Goal: Task Accomplishment & Management: Complete application form

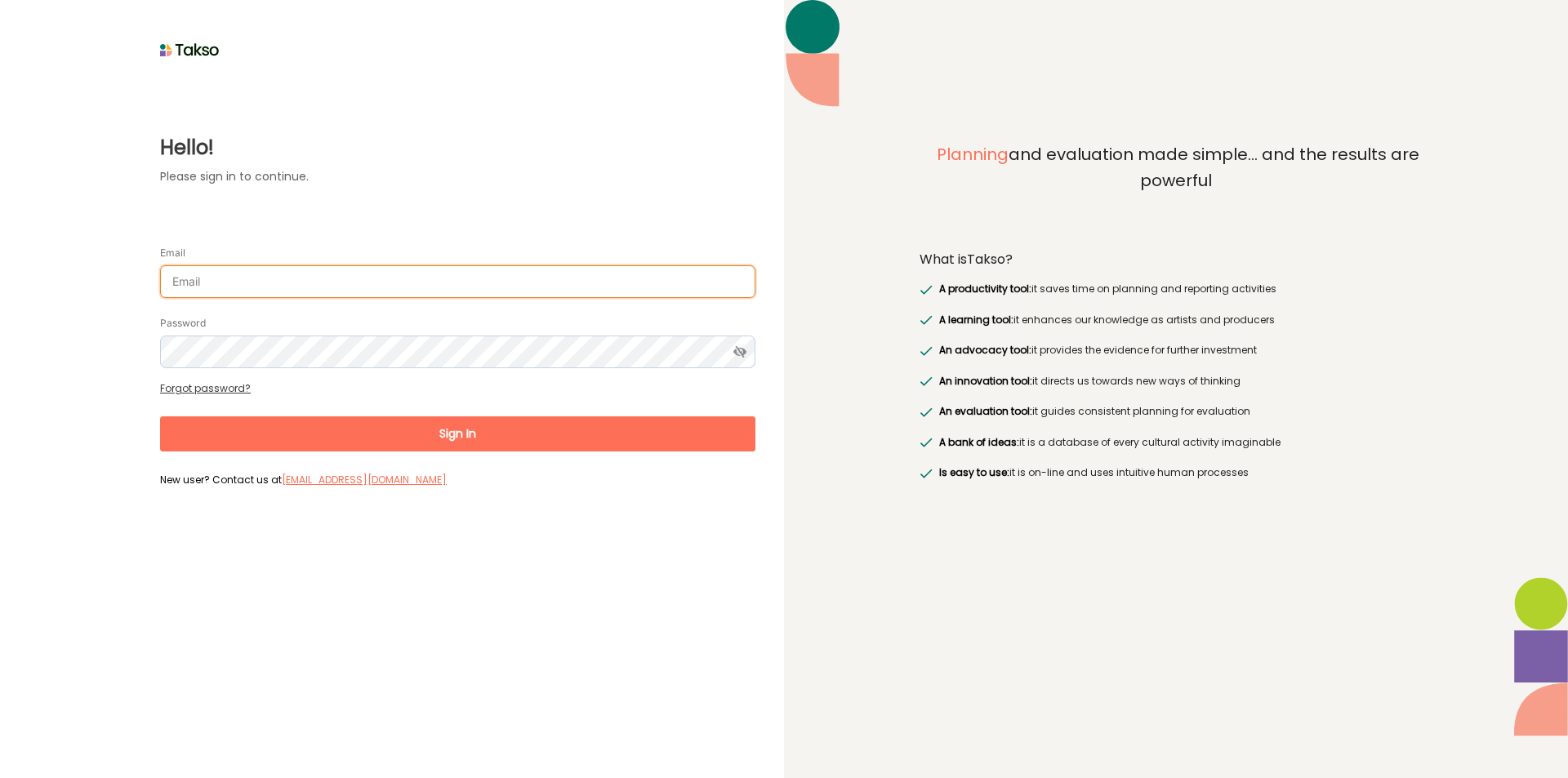
click at [263, 294] on input "Email" at bounding box center [458, 281] width 595 height 32
type input "surajenu@brimbank.vic.gov.au"
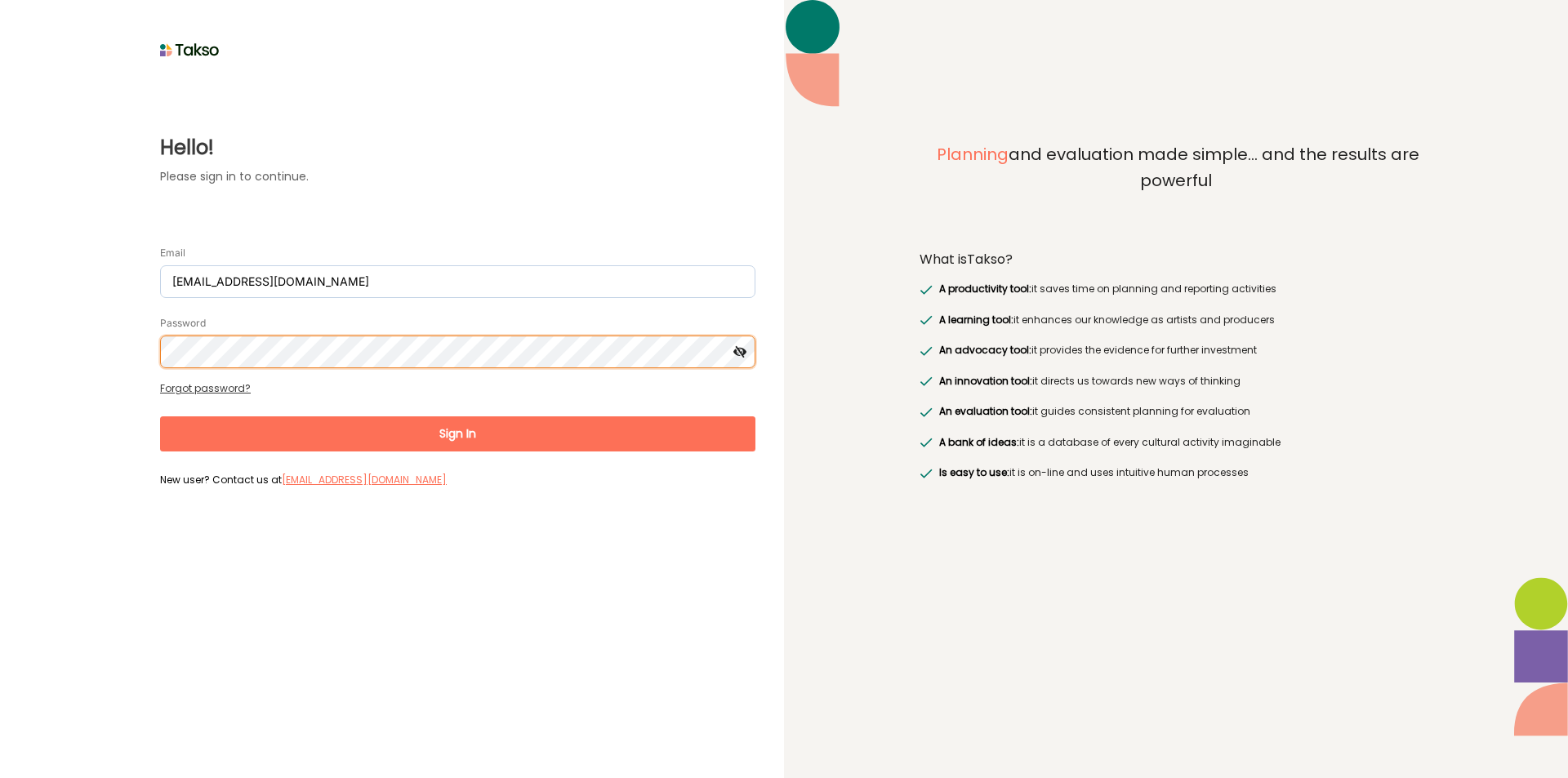
click at [160, 416] on button "Sign In" at bounding box center [458, 433] width 595 height 35
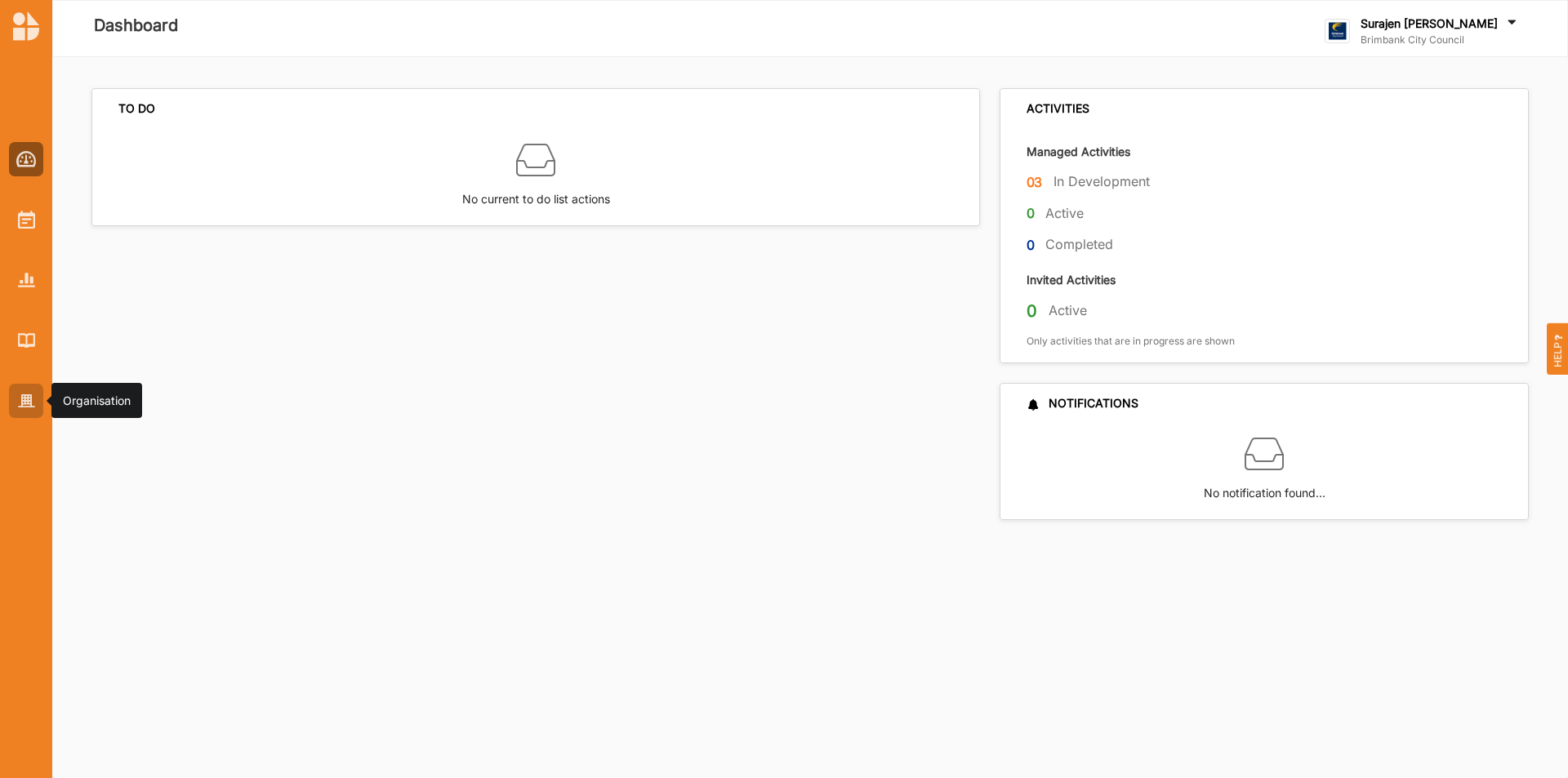
click at [20, 398] on img at bounding box center [27, 401] width 17 height 14
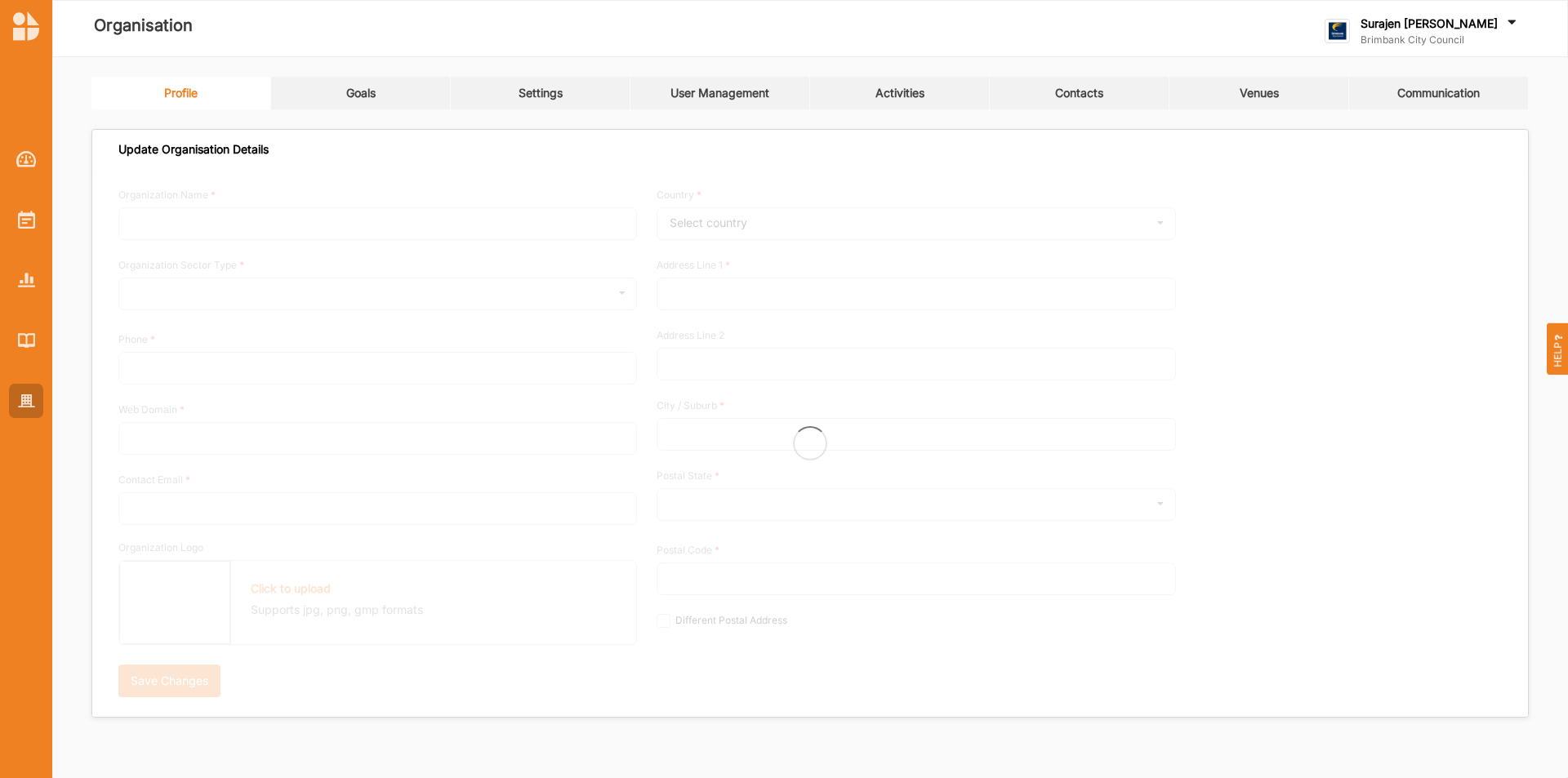
type input "Brimbank City Council"
type input "[PHONE_NUMBER]"
type input "[DOMAIN_NAME]"
type input "[EMAIL_ADDRESS][DOMAIN_NAME]"
type input "[STREET_ADDRESS]"
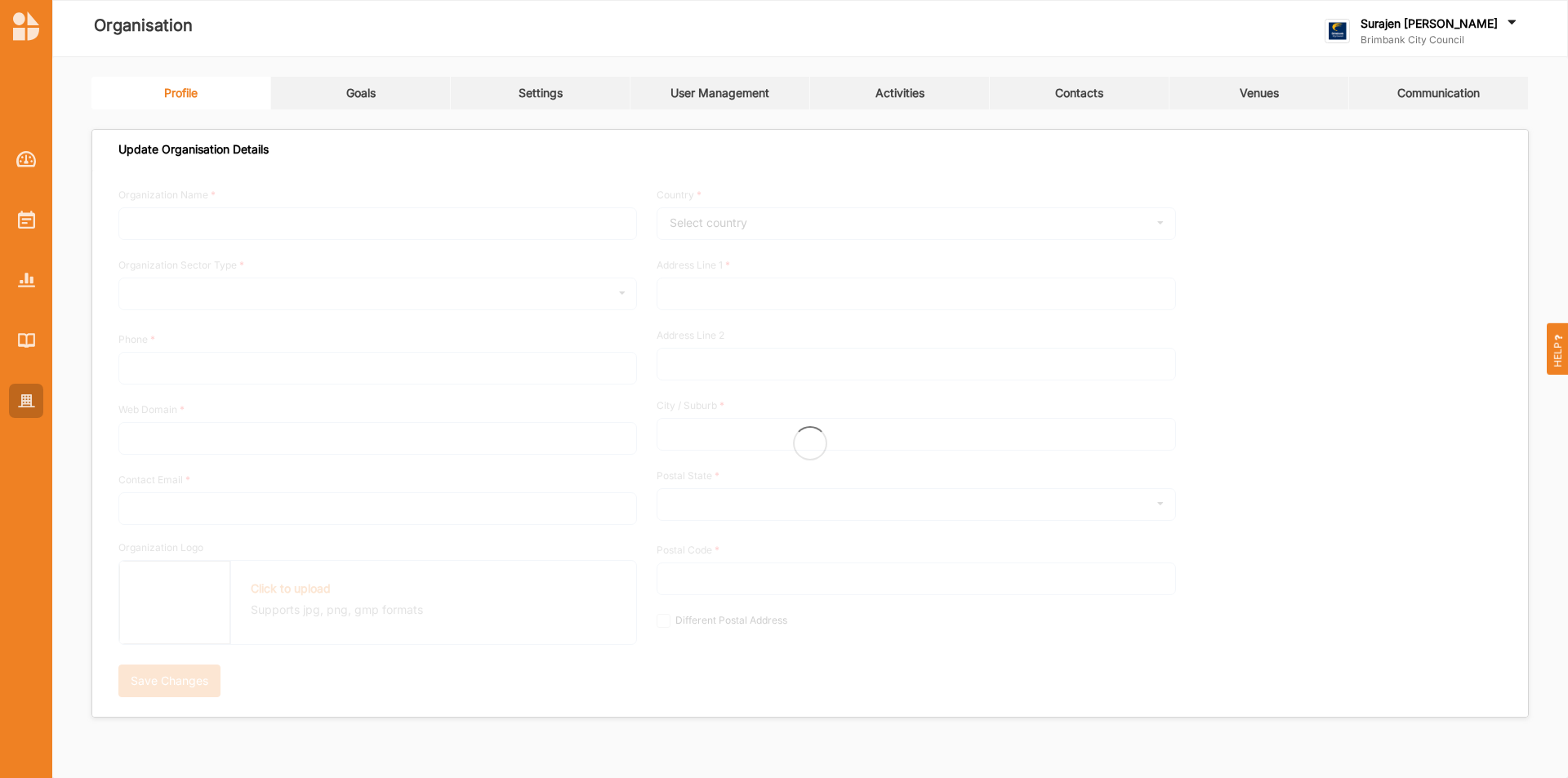
type input "Sunshine"
type input "3020"
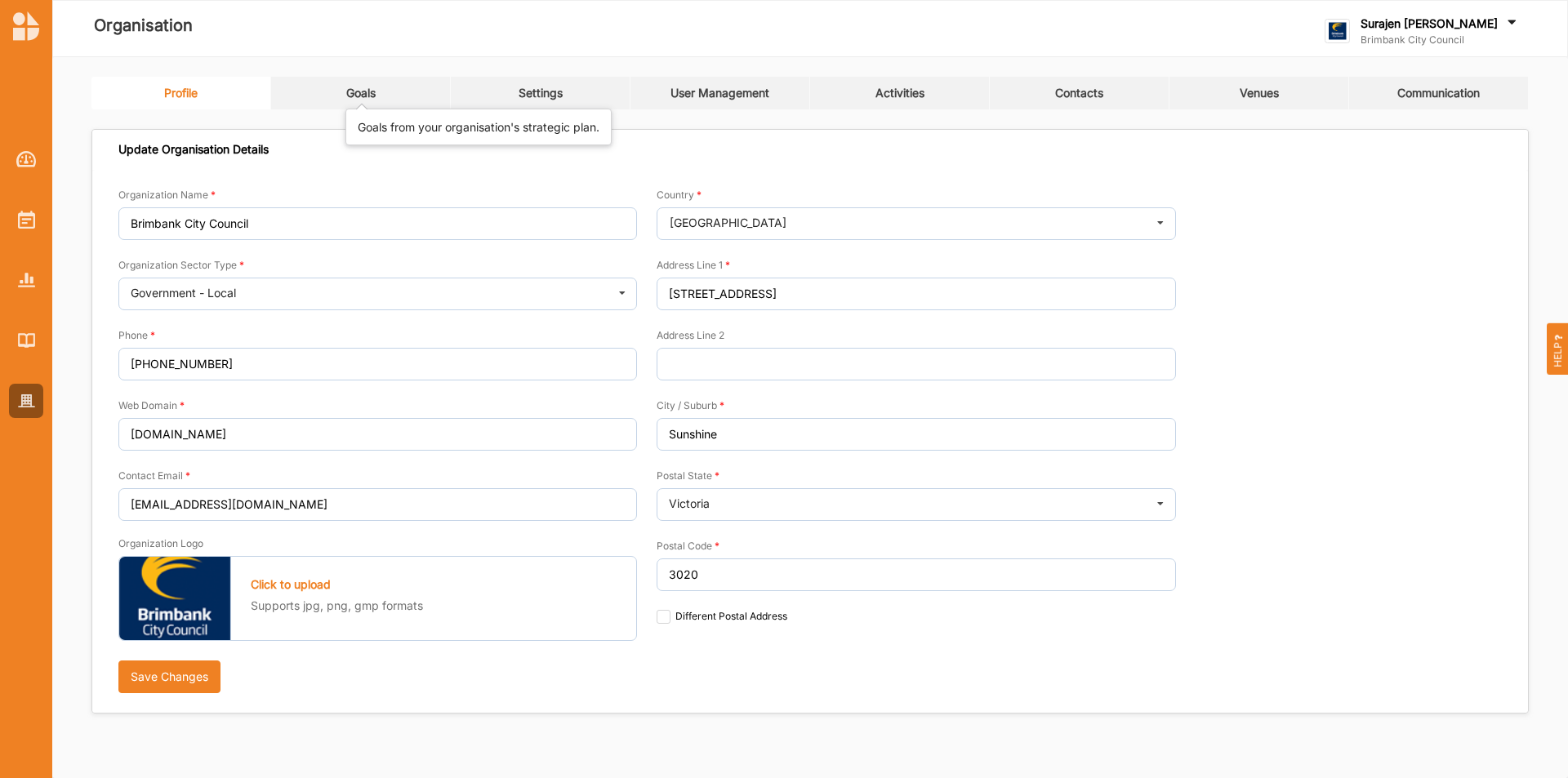
click at [363, 98] on div "Goals" at bounding box center [360, 93] width 29 height 15
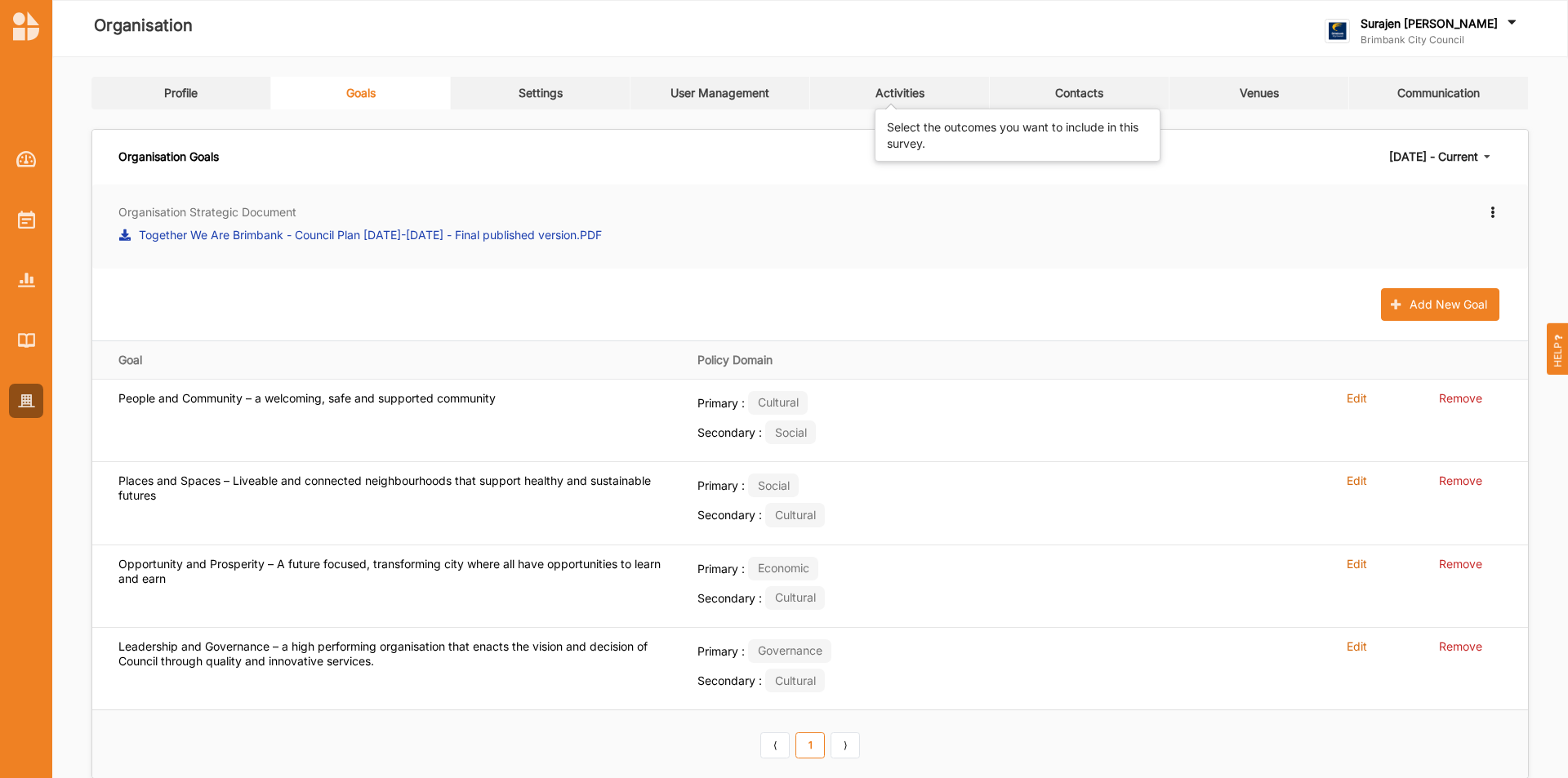
click at [898, 94] on div "Activities" at bounding box center [901, 93] width 49 height 15
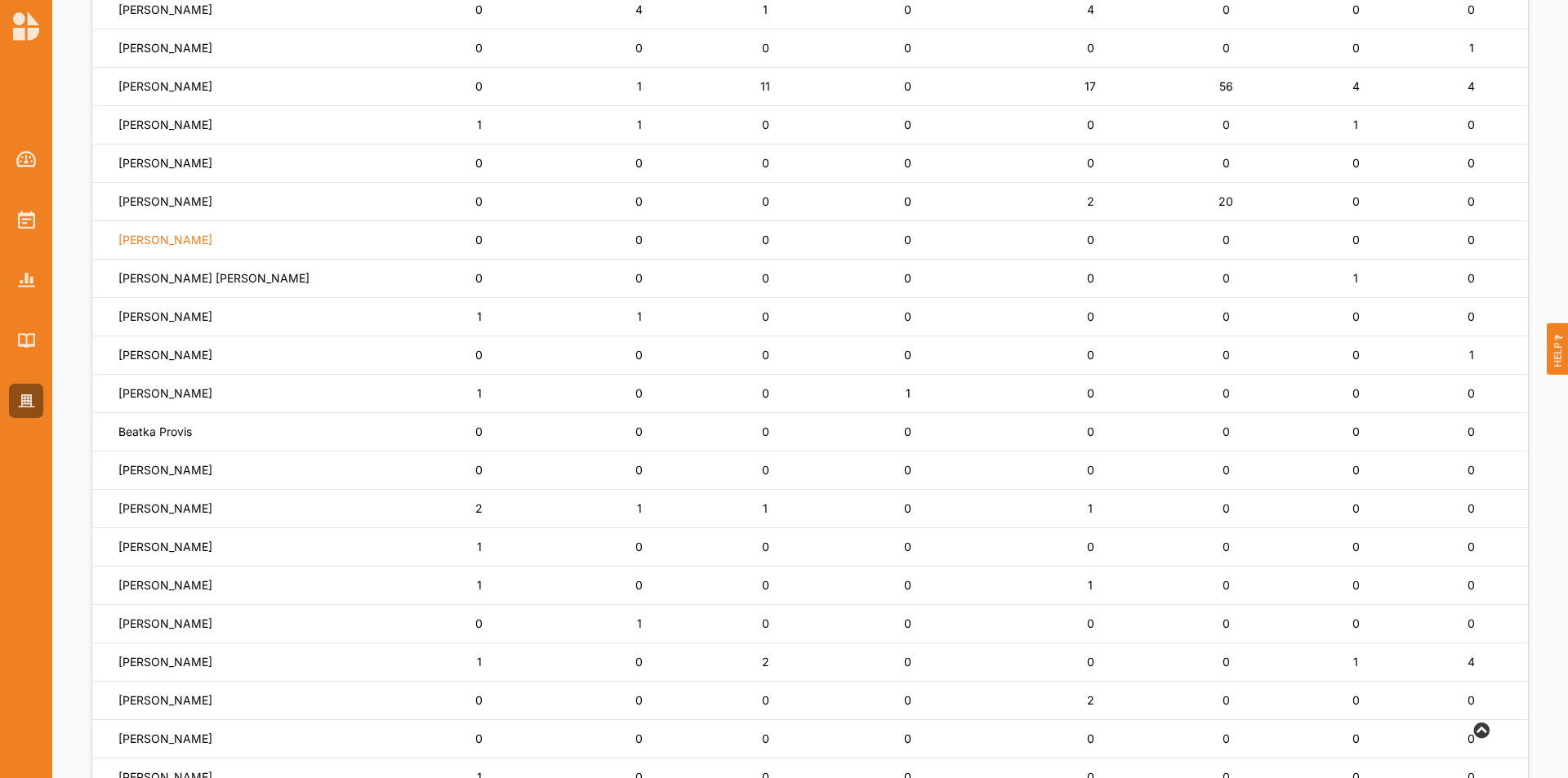
scroll to position [294, 0]
click at [143, 585] on label "[PERSON_NAME]" at bounding box center [165, 585] width 94 height 15
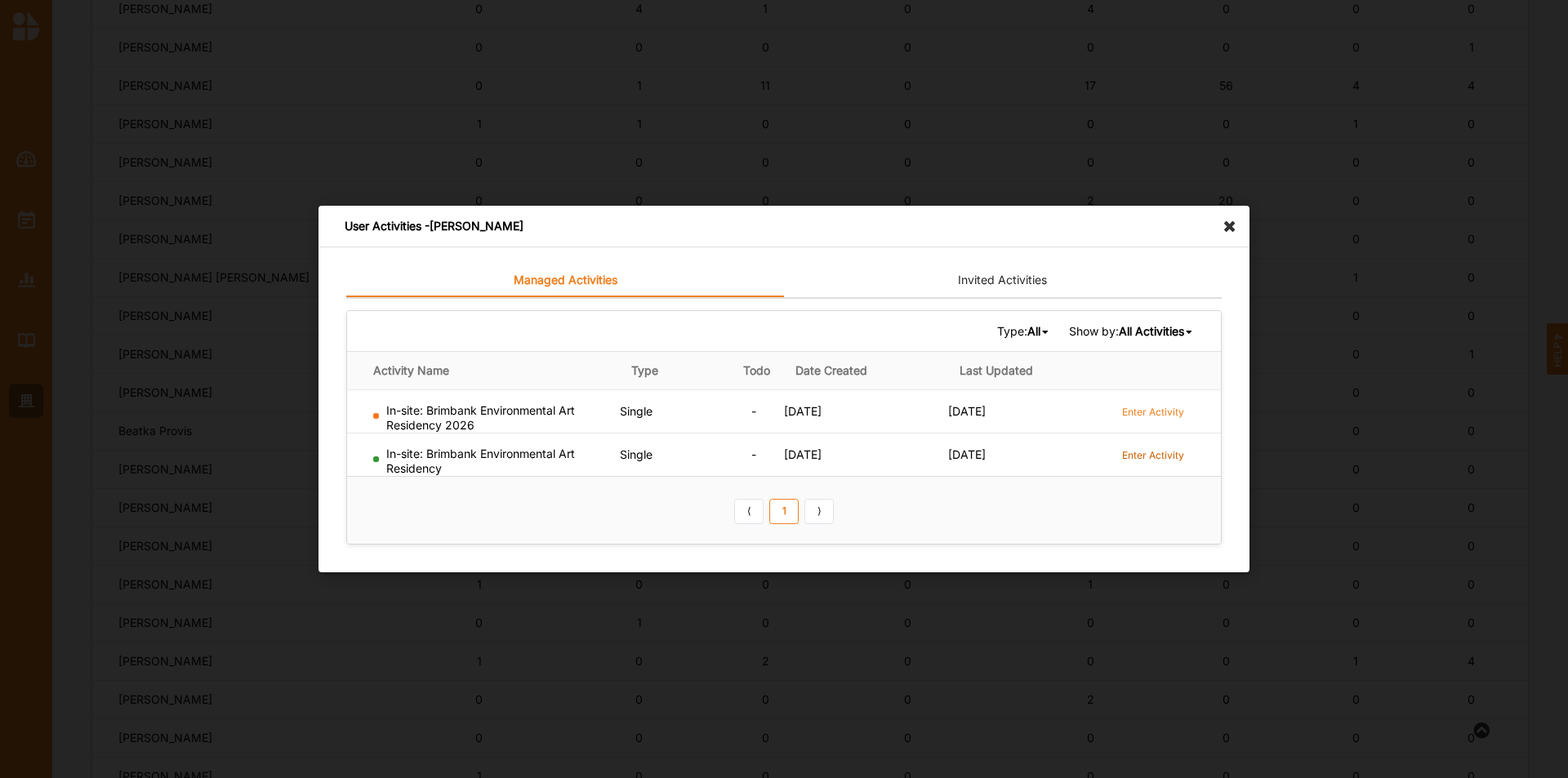
click at [1153, 456] on label "Enter Activity" at bounding box center [1153, 455] width 62 height 14
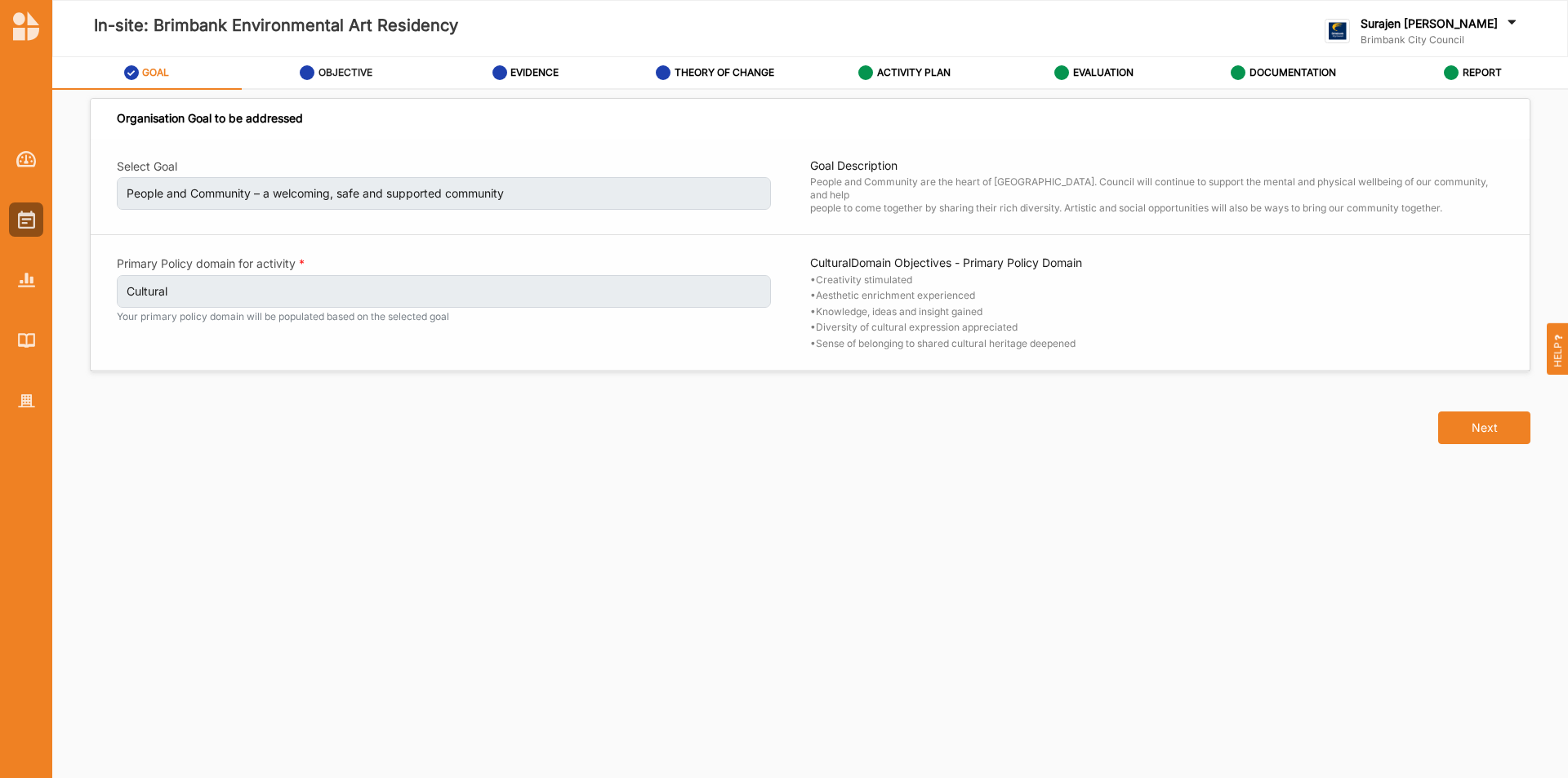
click at [358, 75] on label "OBJECTIVE" at bounding box center [345, 73] width 54 height 13
select select "3"
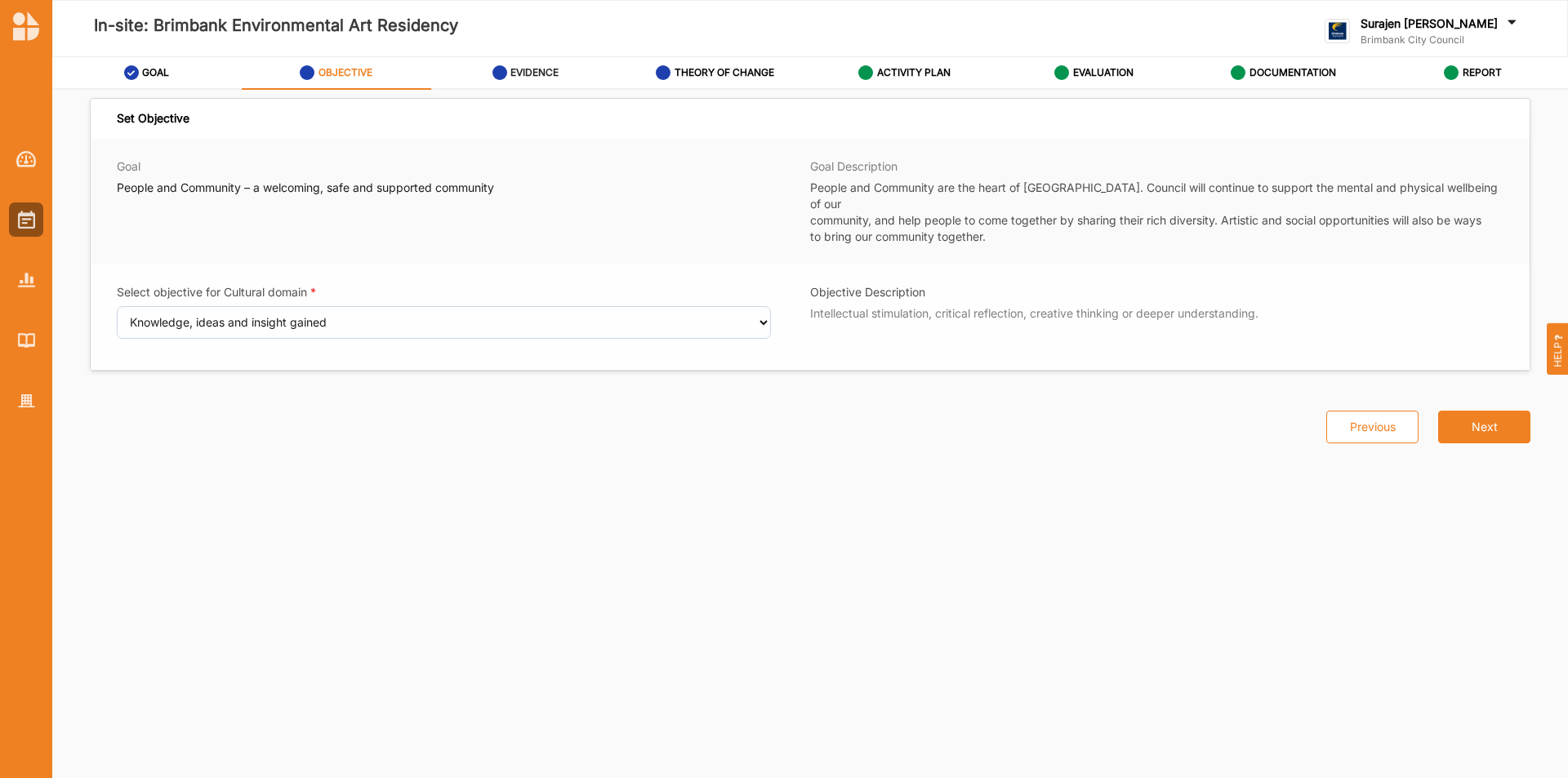
click at [566, 80] on link "EVIDENCE" at bounding box center [526, 73] width 190 height 32
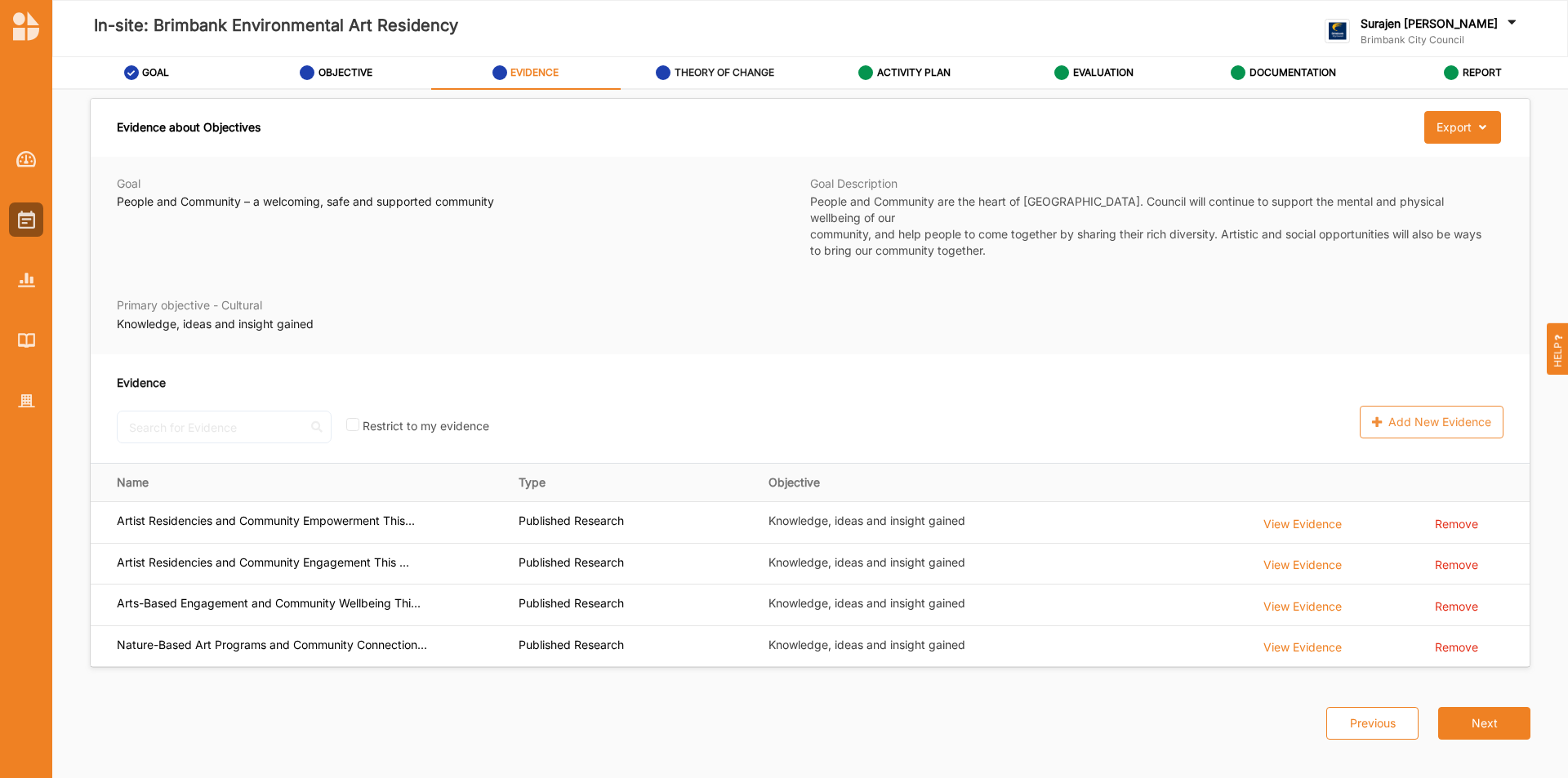
click at [739, 72] on label "THEORY OF CHANGE" at bounding box center [724, 73] width 100 height 13
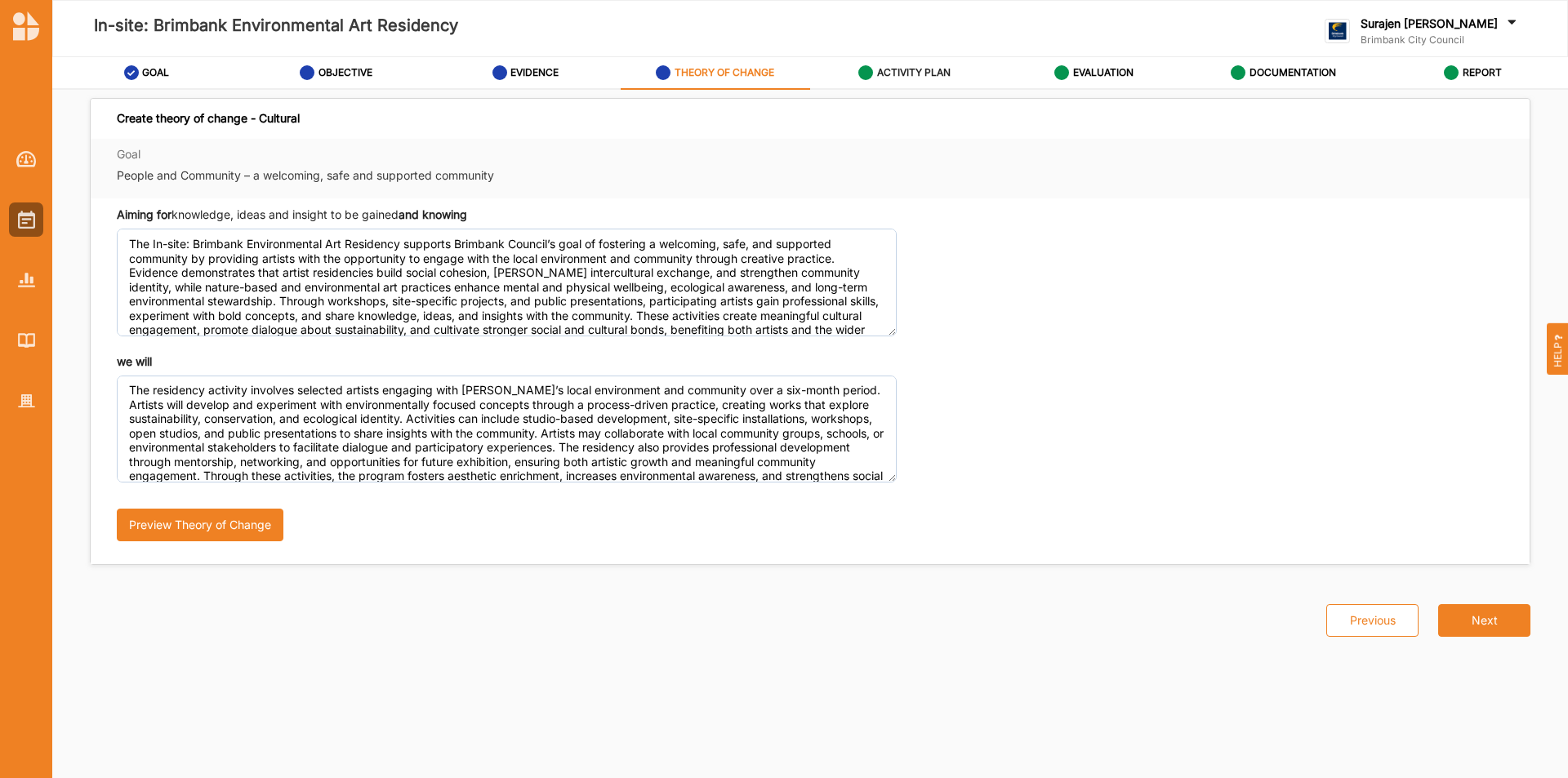
click at [926, 79] on label "ACTIVITY PLAN" at bounding box center [914, 73] width 74 height 13
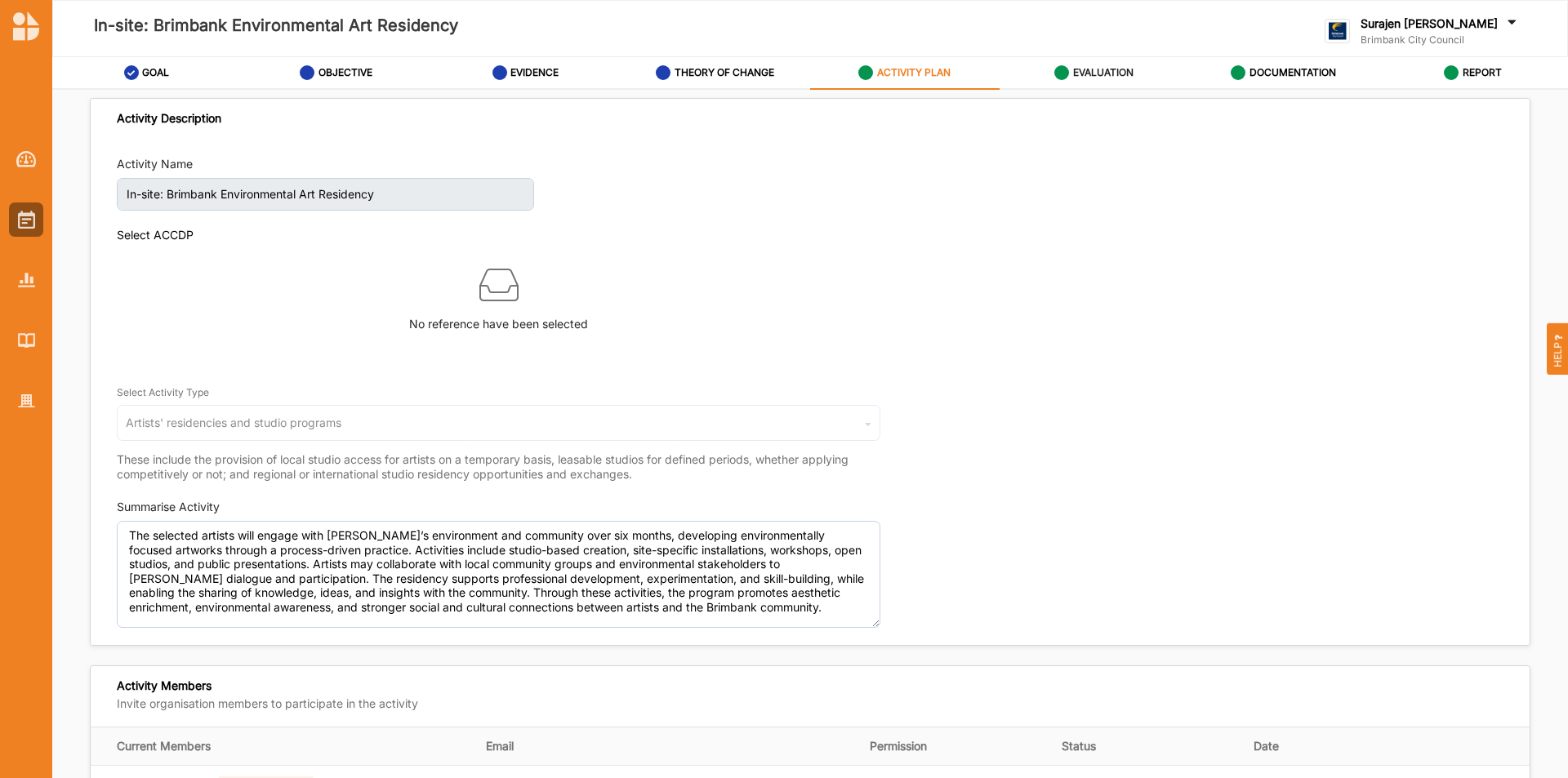
click at [1084, 79] on label "EVALUATION" at bounding box center [1103, 73] width 61 height 13
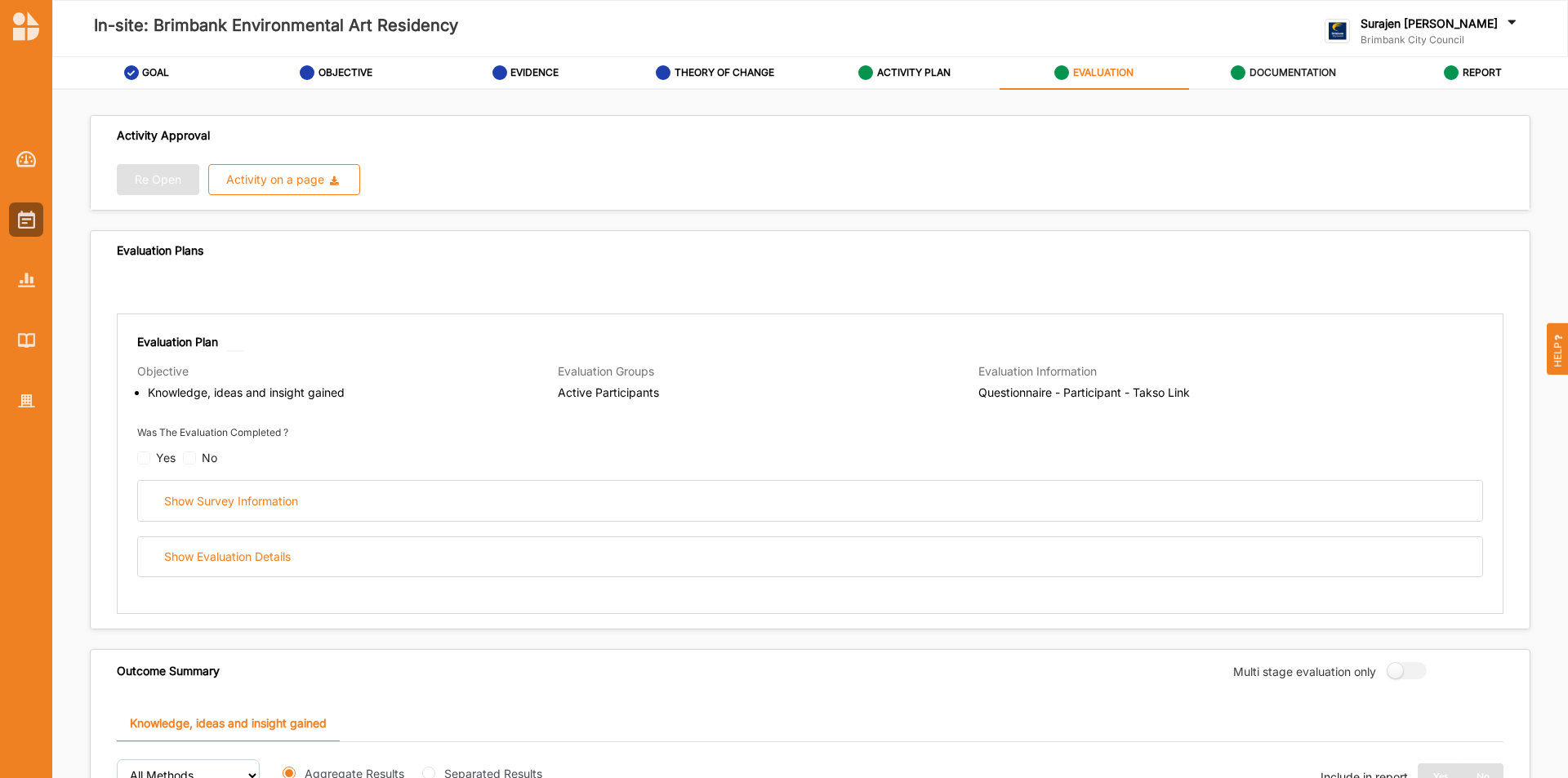
click at [1296, 85] on div "DOCUMENTATION" at bounding box center [1283, 72] width 105 height 29
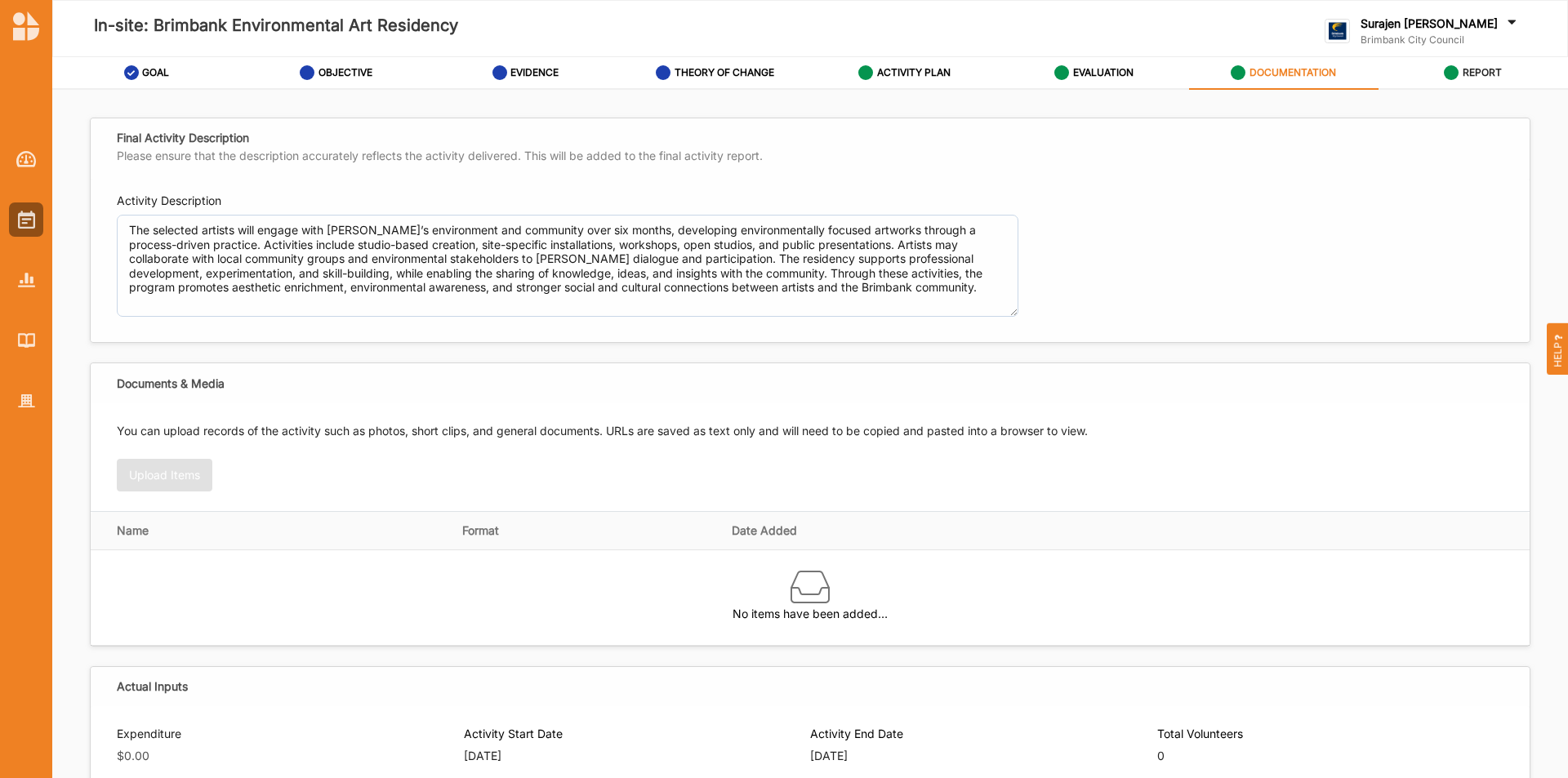
click at [1449, 84] on div "REPORT" at bounding box center [1472, 72] width 58 height 29
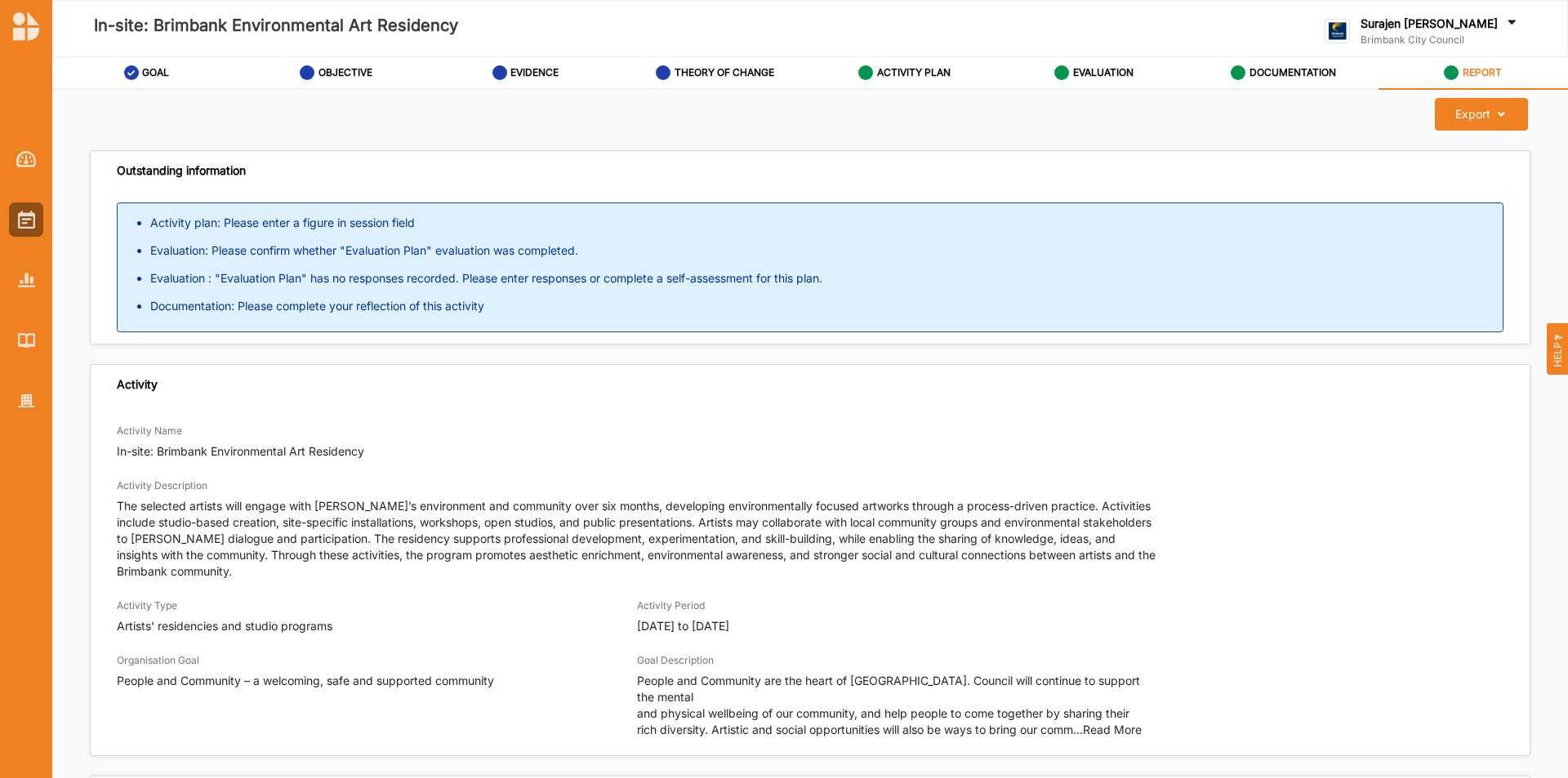
click at [723, 91] on div "Export Download Report Outstanding information Activity plan: Please enter a fi…" at bounding box center [810, 436] width 1516 height 693
click at [729, 78] on label "THEORY OF CHANGE" at bounding box center [724, 73] width 100 height 13
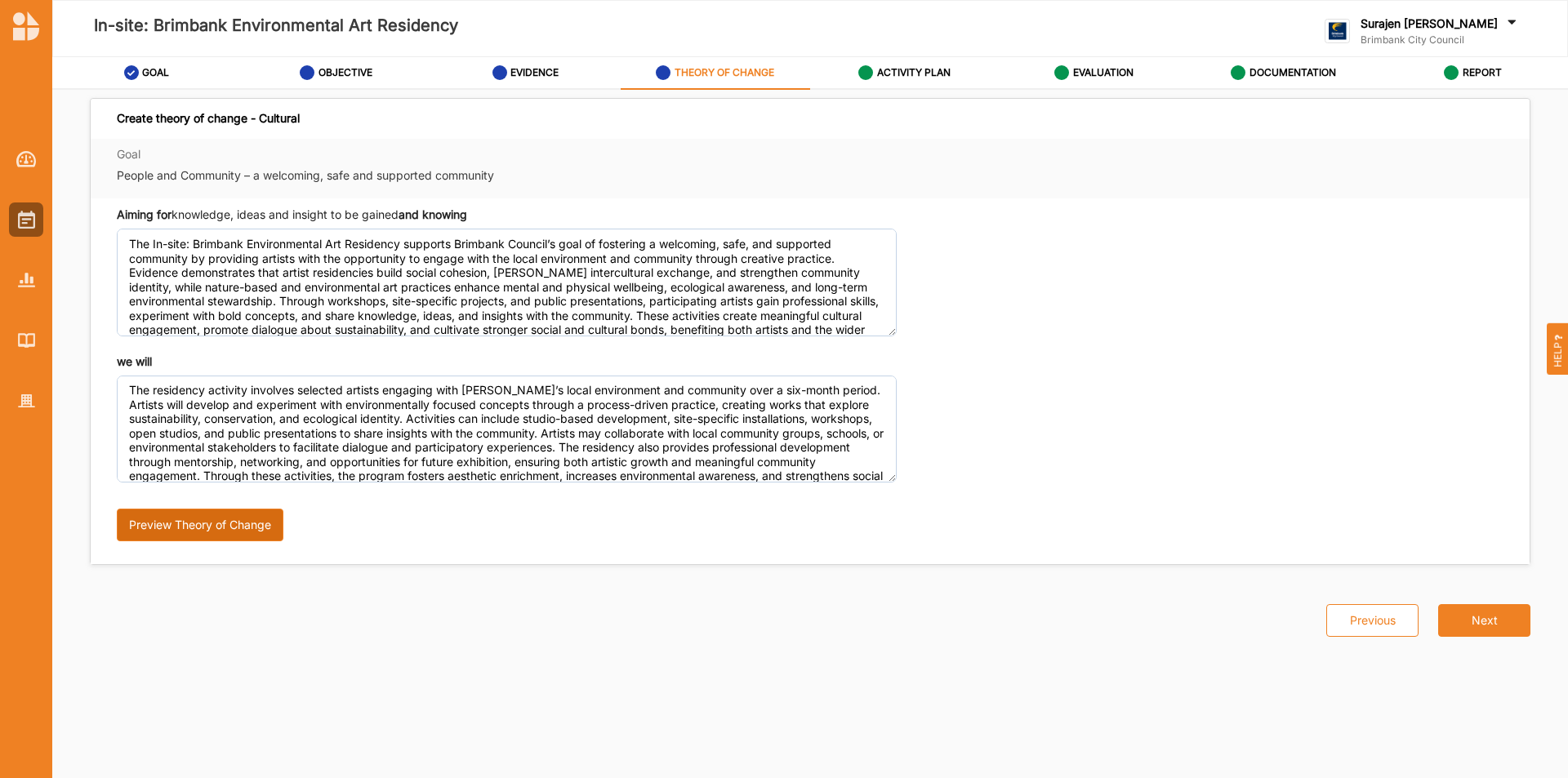
click at [207, 522] on button "Preview Theory of Change" at bounding box center [200, 525] width 167 height 32
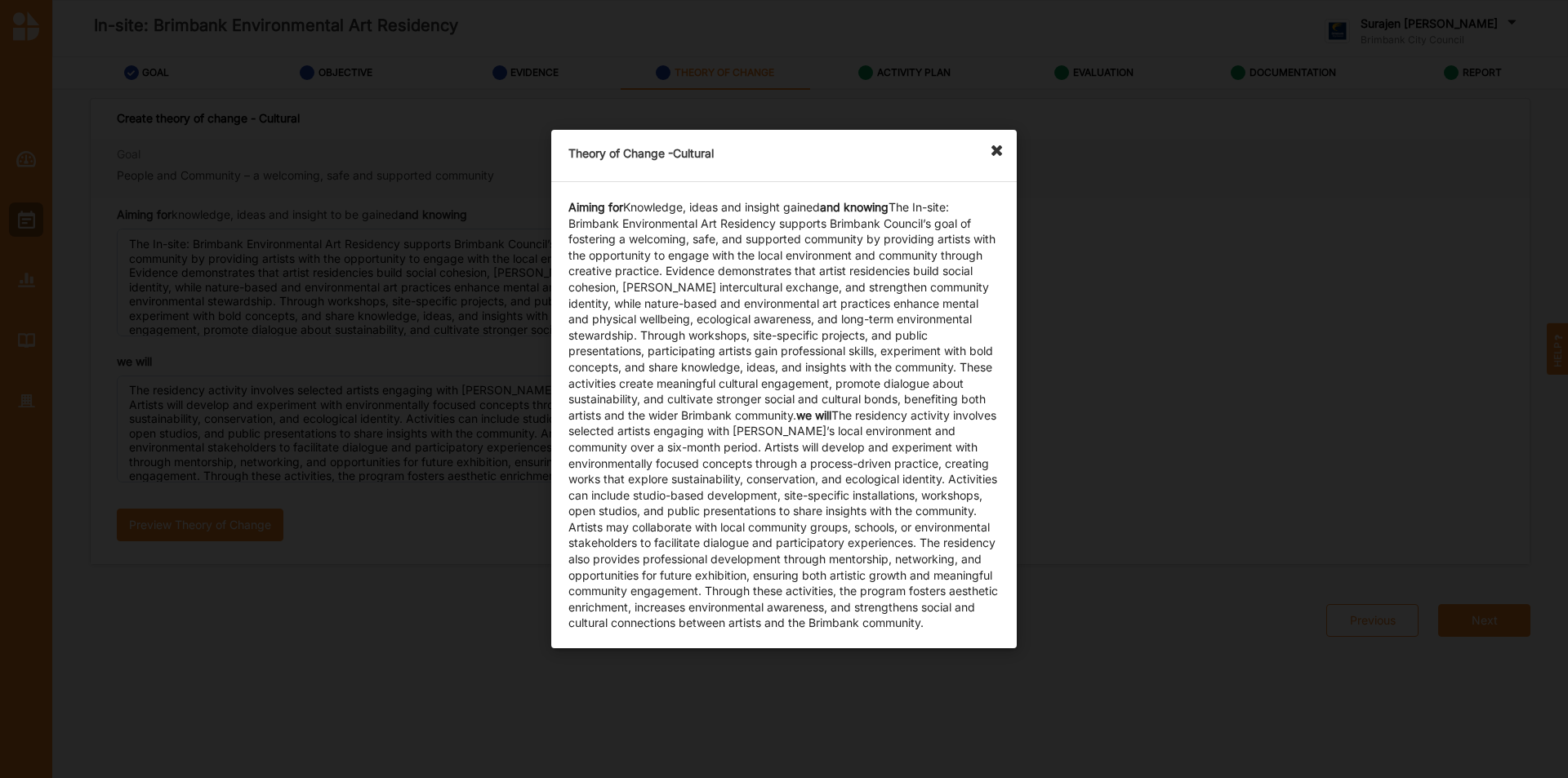
click at [991, 143] on icon at bounding box center [1002, 143] width 27 height 27
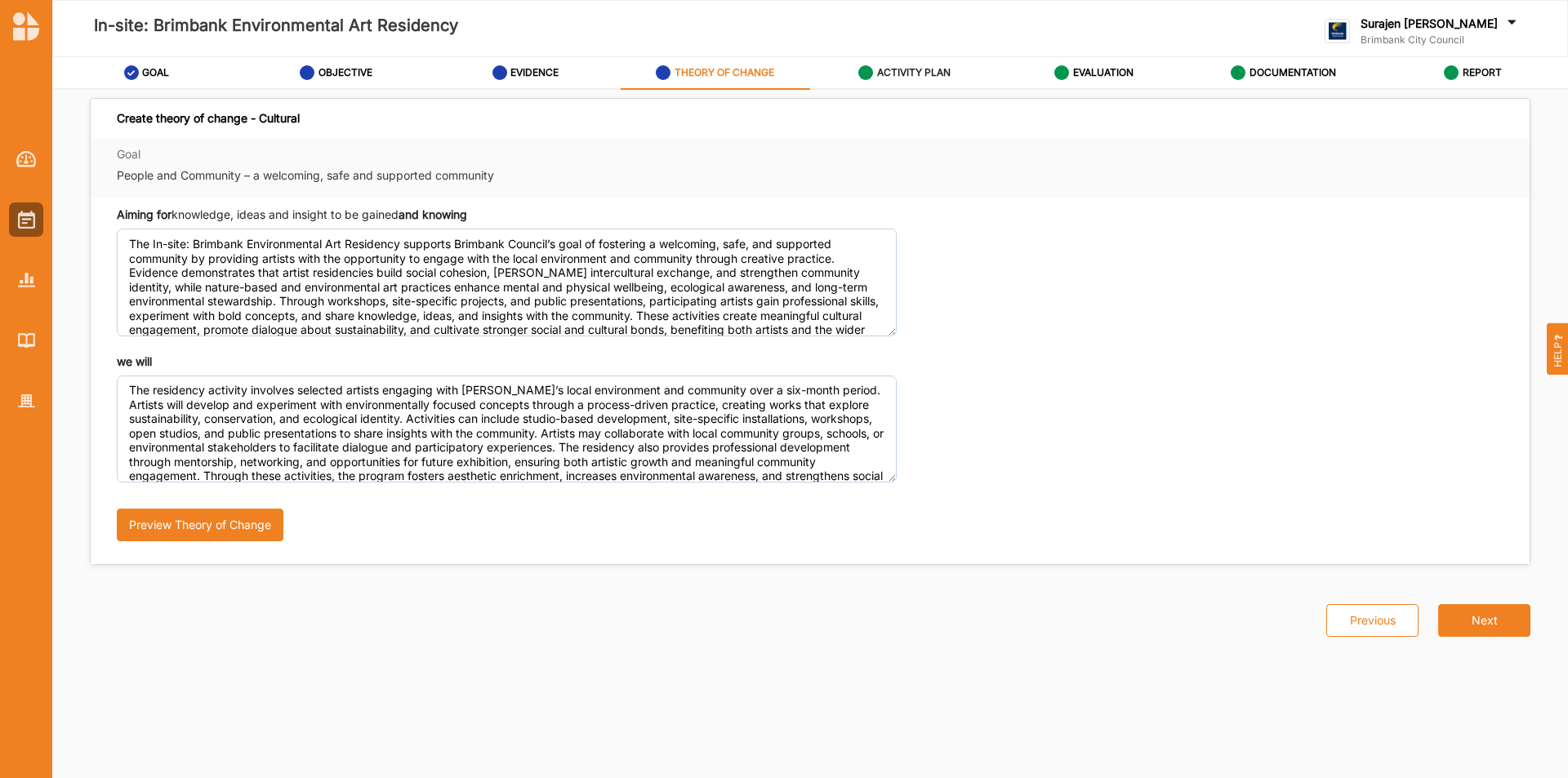
click at [902, 70] on label "ACTIVITY PLAN" at bounding box center [914, 73] width 74 height 13
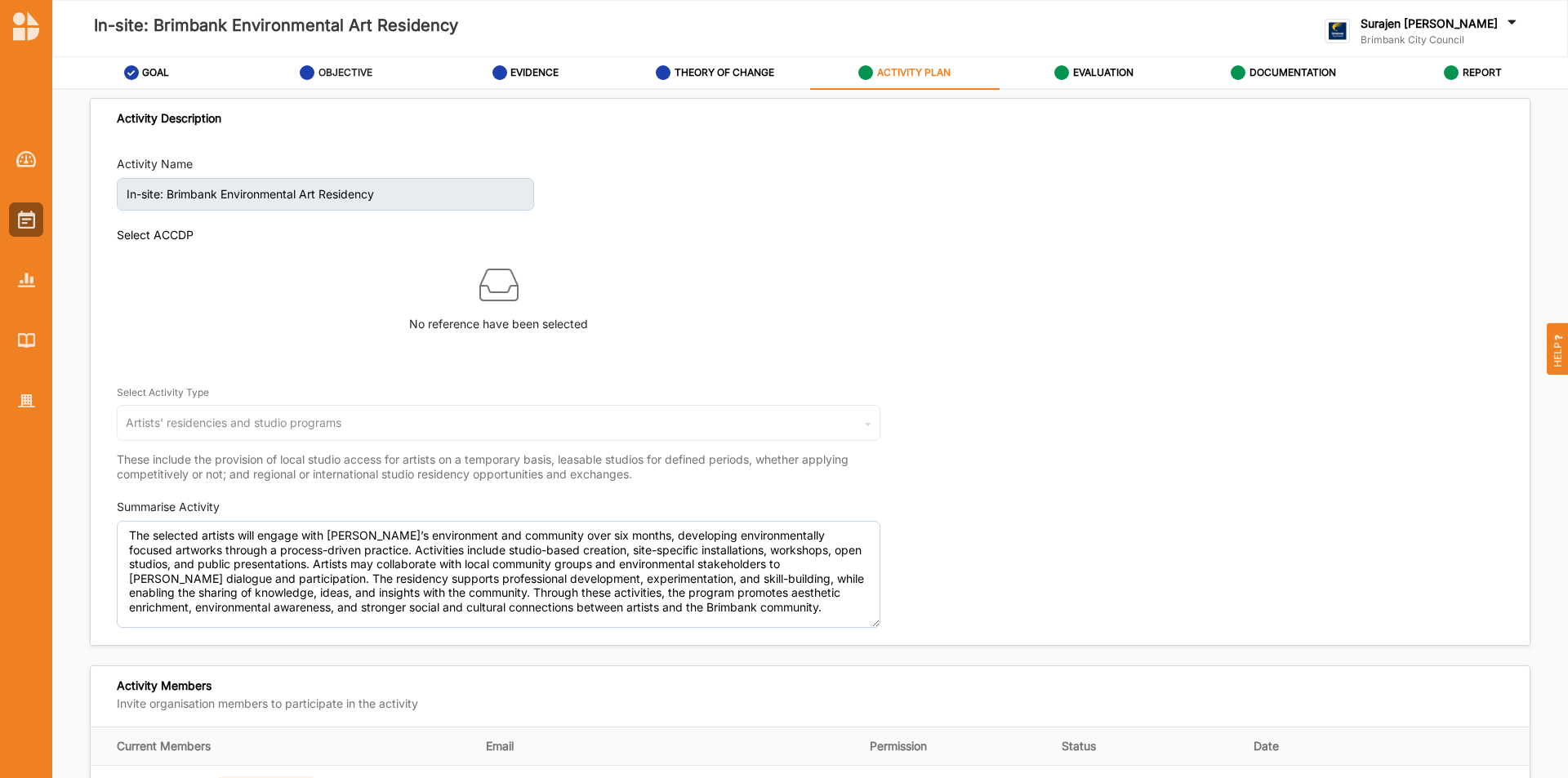
click at [303, 66] on icon at bounding box center [307, 73] width 15 height 15
select select "3"
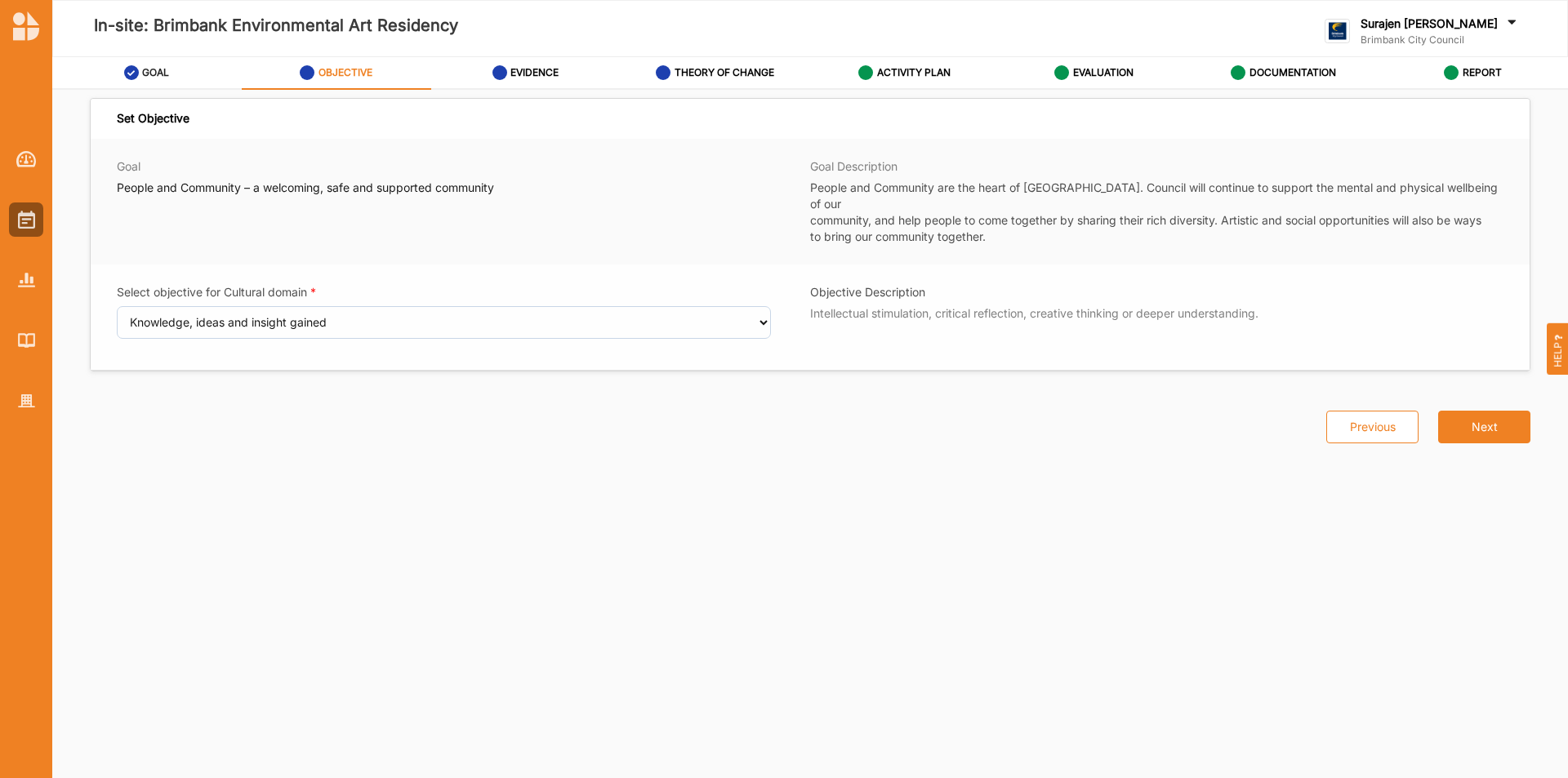
click at [135, 80] on div "GOAL" at bounding box center [147, 72] width 46 height 29
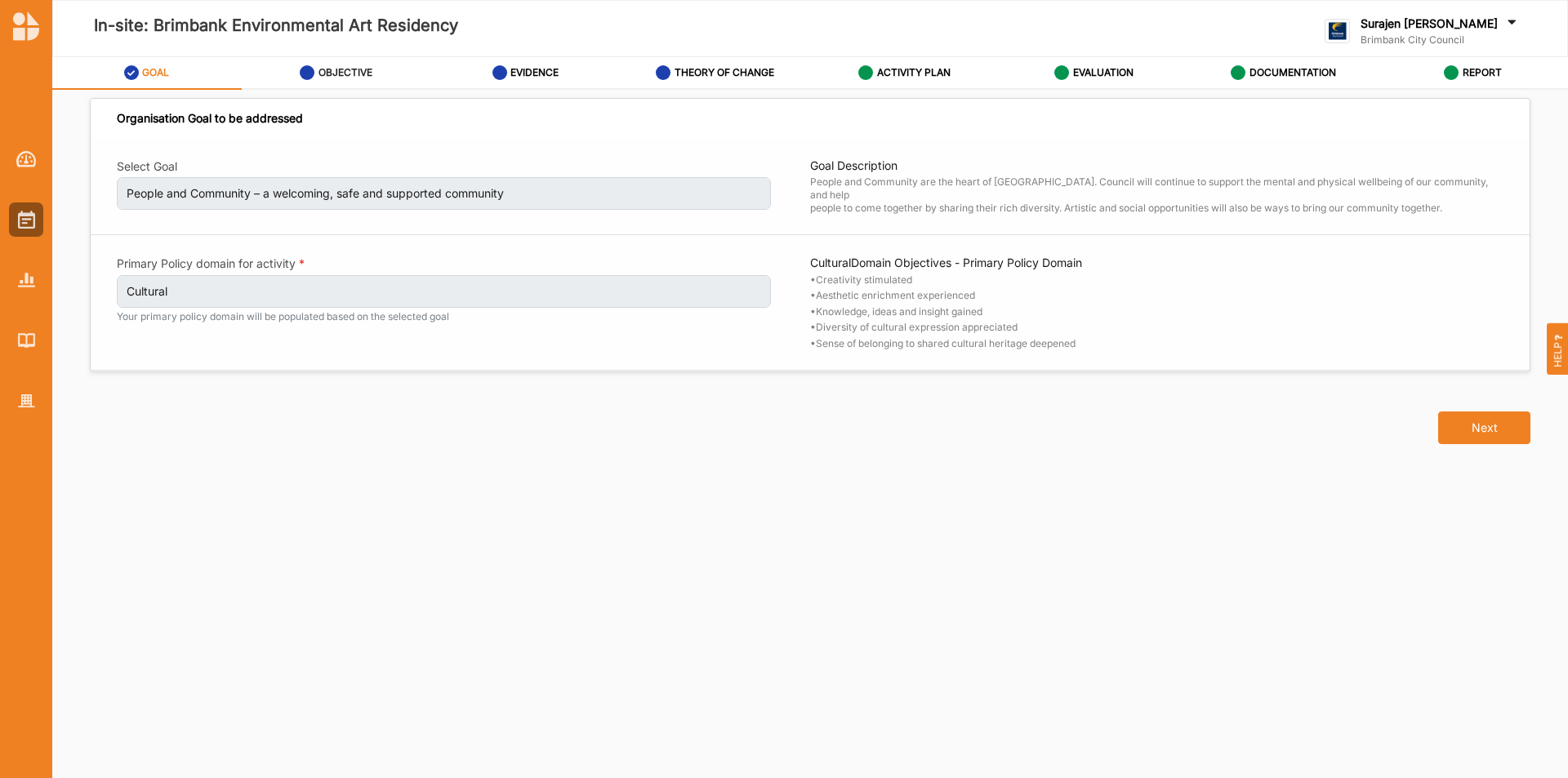
click at [135, 80] on div "GOAL" at bounding box center [147, 72] width 46 height 29
click at [31, 412] on div at bounding box center [26, 401] width 34 height 34
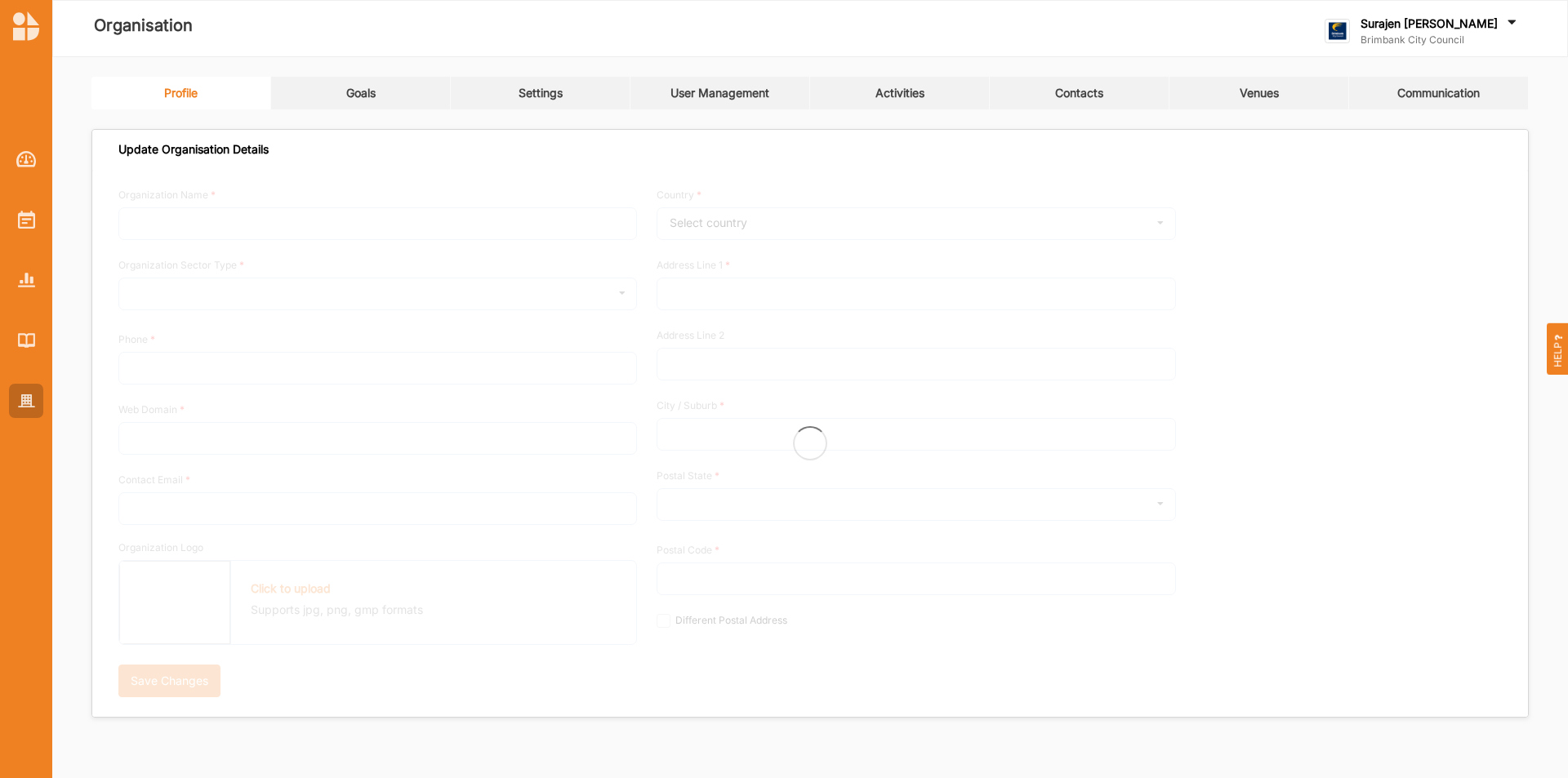
type input "Brimbank City Council"
type input "[PHONE_NUMBER]"
type input "[DOMAIN_NAME]"
type input "[EMAIL_ADDRESS][DOMAIN_NAME]"
type input "[STREET_ADDRESS]"
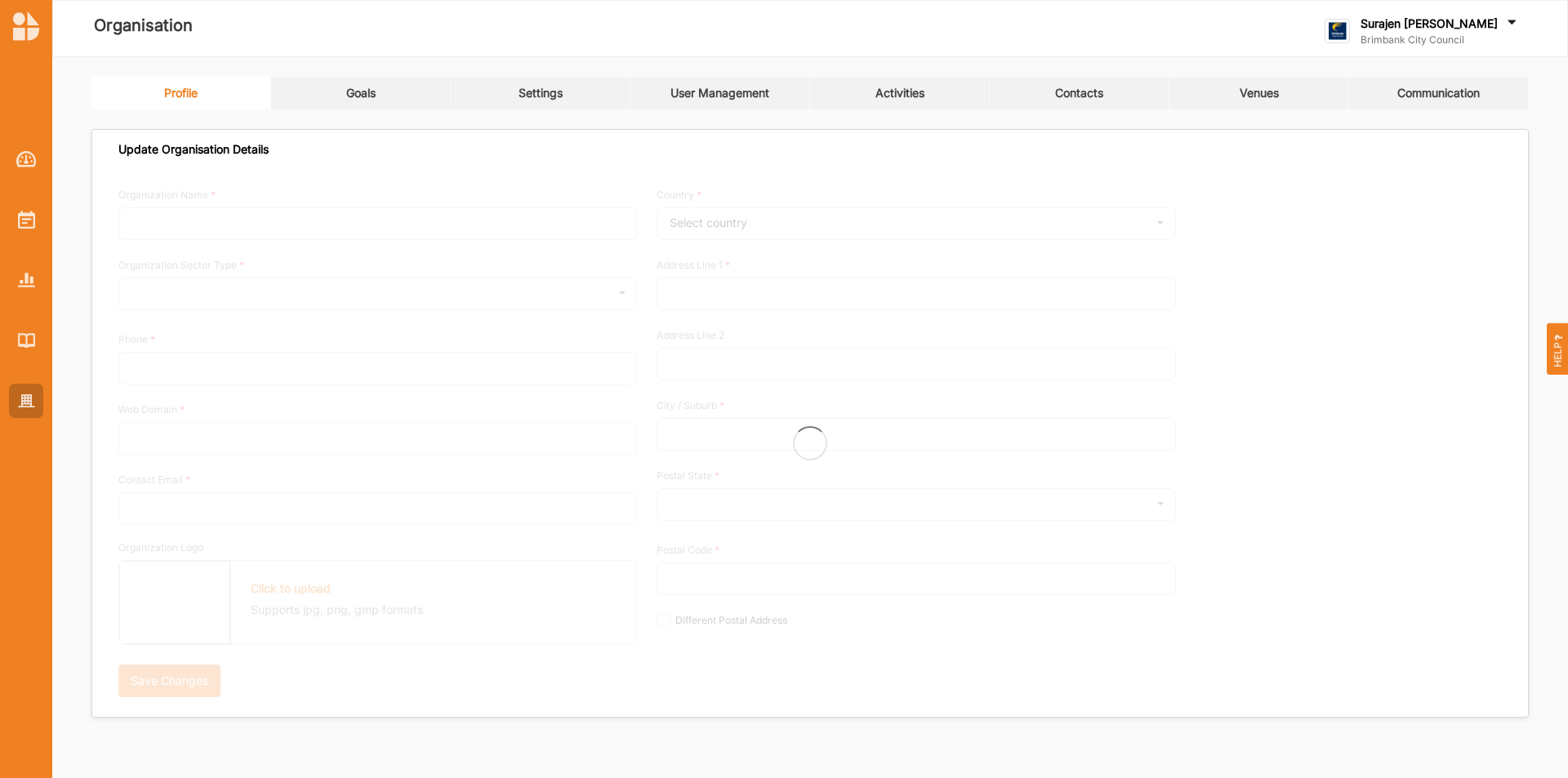
type input "Sunshine"
type input "3020"
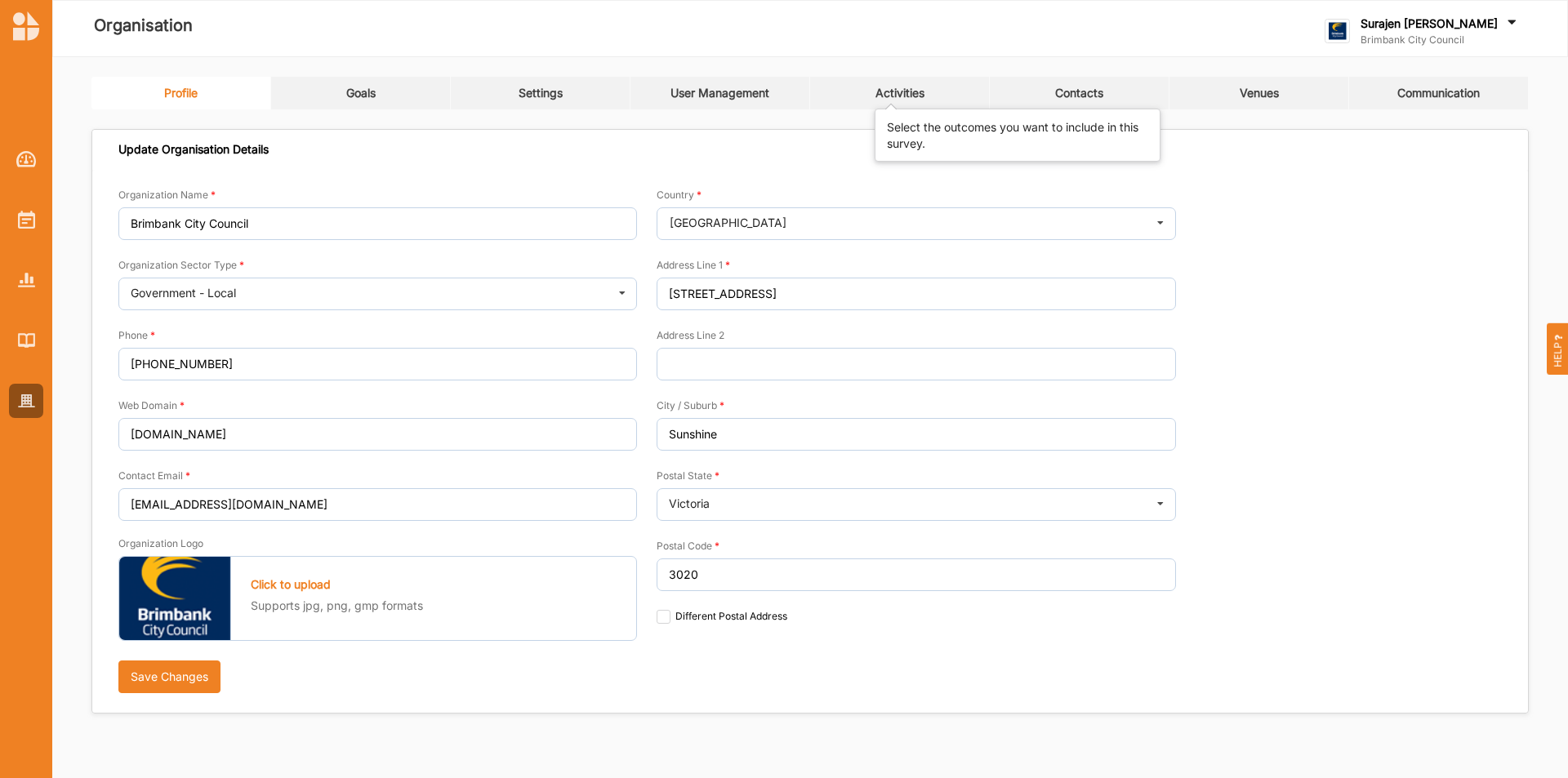
click at [903, 100] on div "Activities" at bounding box center [901, 93] width 49 height 15
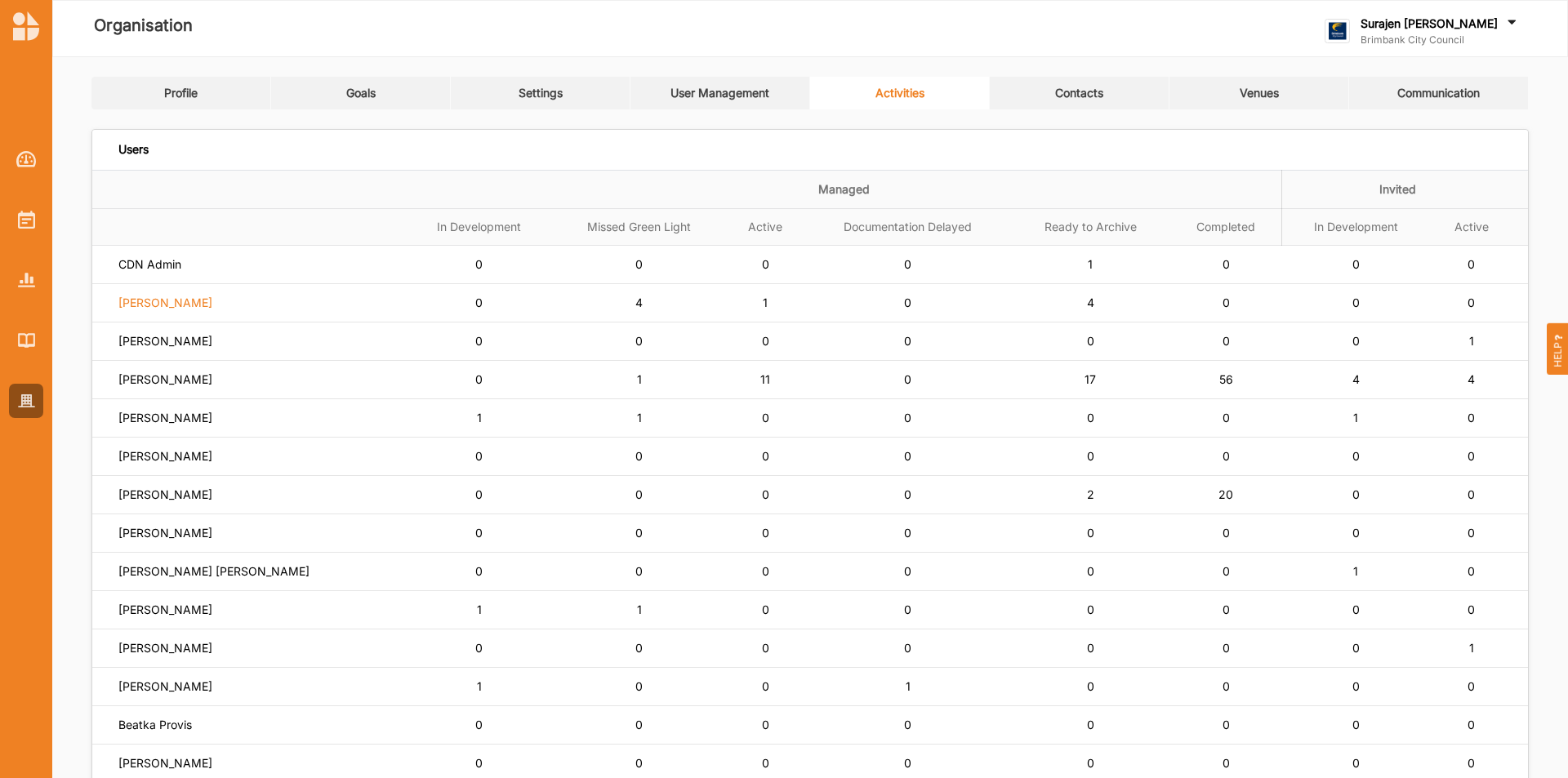
click at [186, 304] on label "[PERSON_NAME]" at bounding box center [165, 303] width 94 height 15
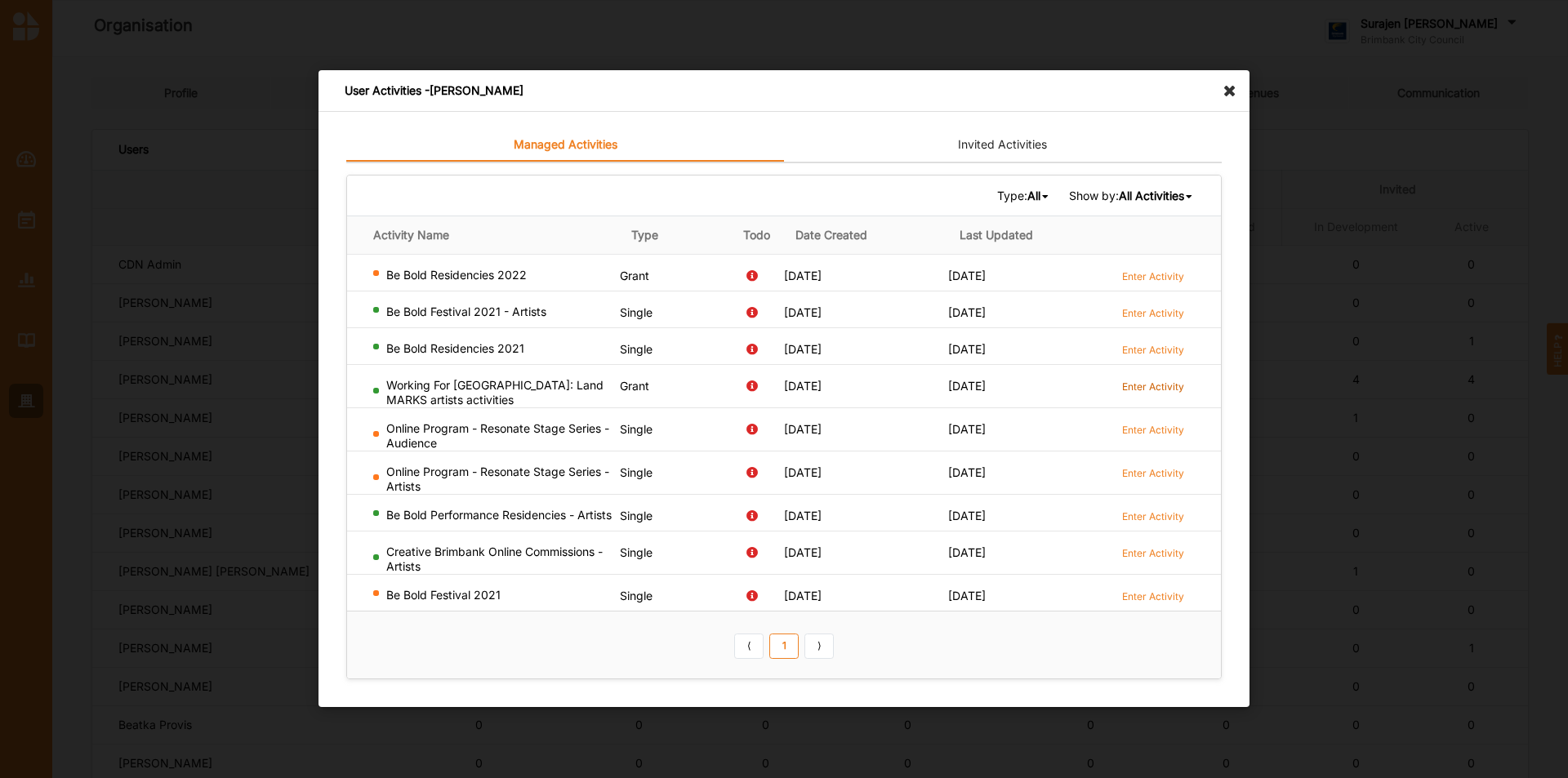
click at [1134, 384] on label "Enter Activity" at bounding box center [1153, 387] width 62 height 14
click at [1230, 87] on icon at bounding box center [1234, 83] width 27 height 27
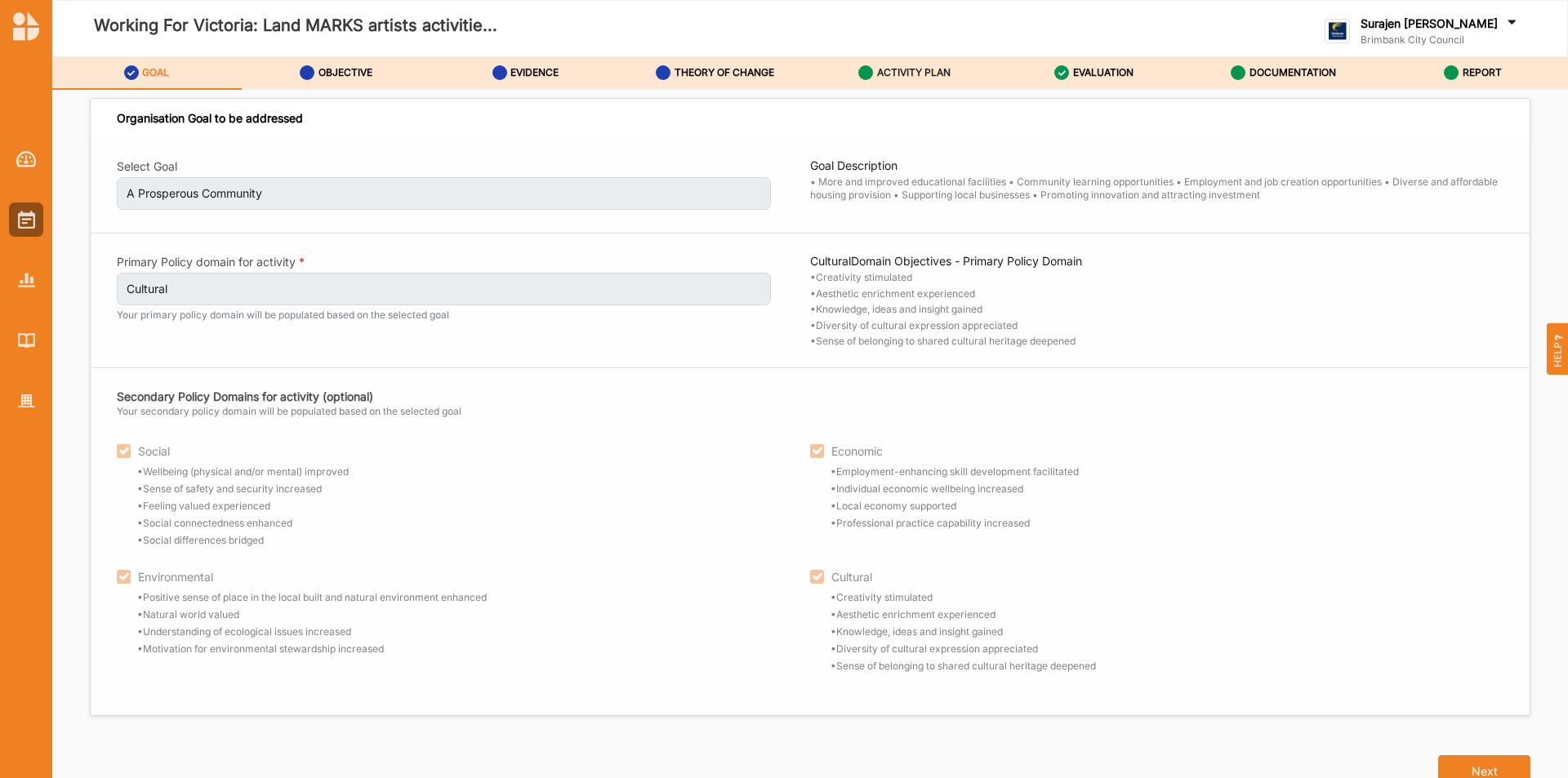
click at [906, 68] on label "ACTIVITY PLAN" at bounding box center [914, 73] width 74 height 13
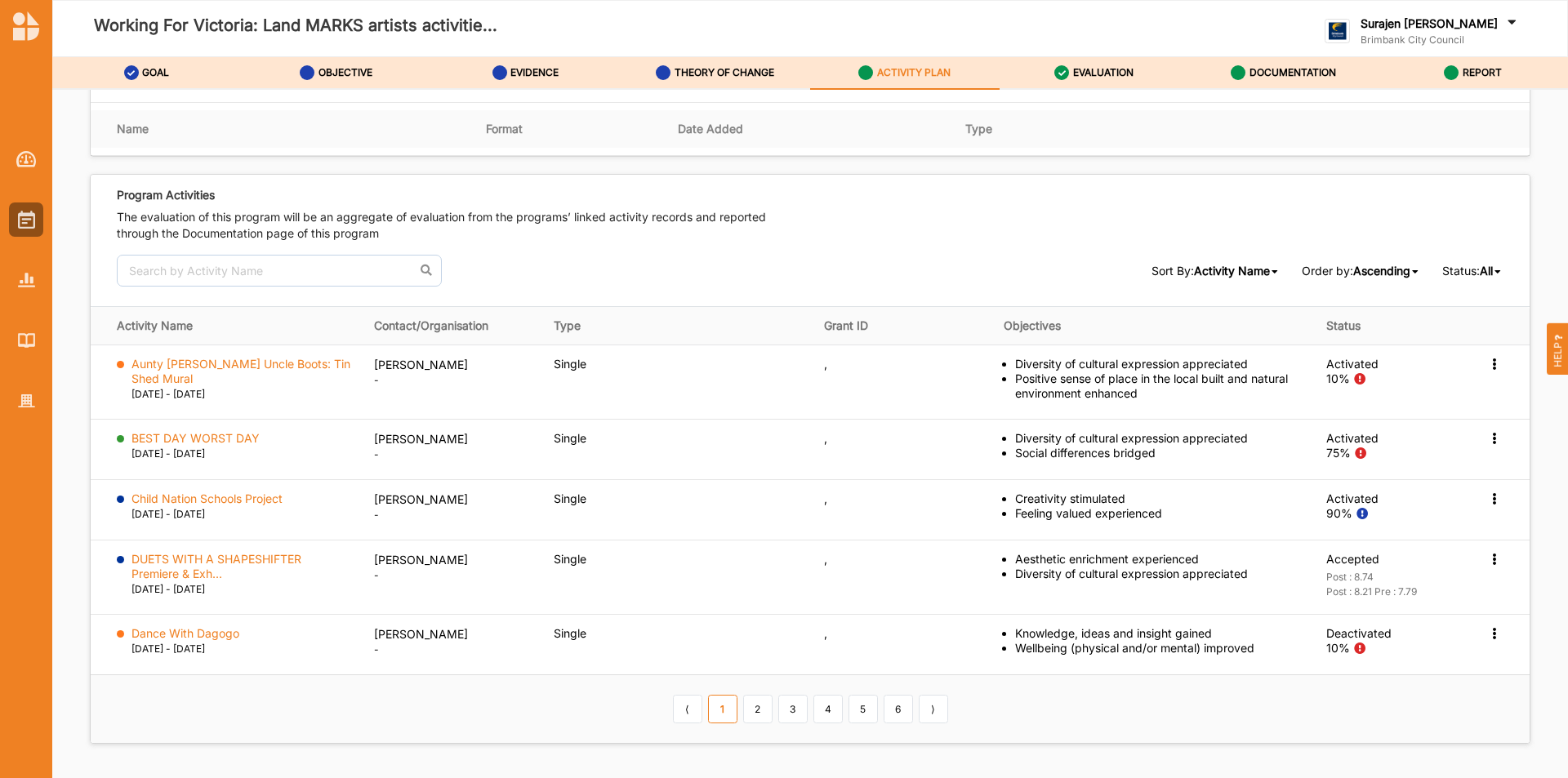
scroll to position [2413, 0]
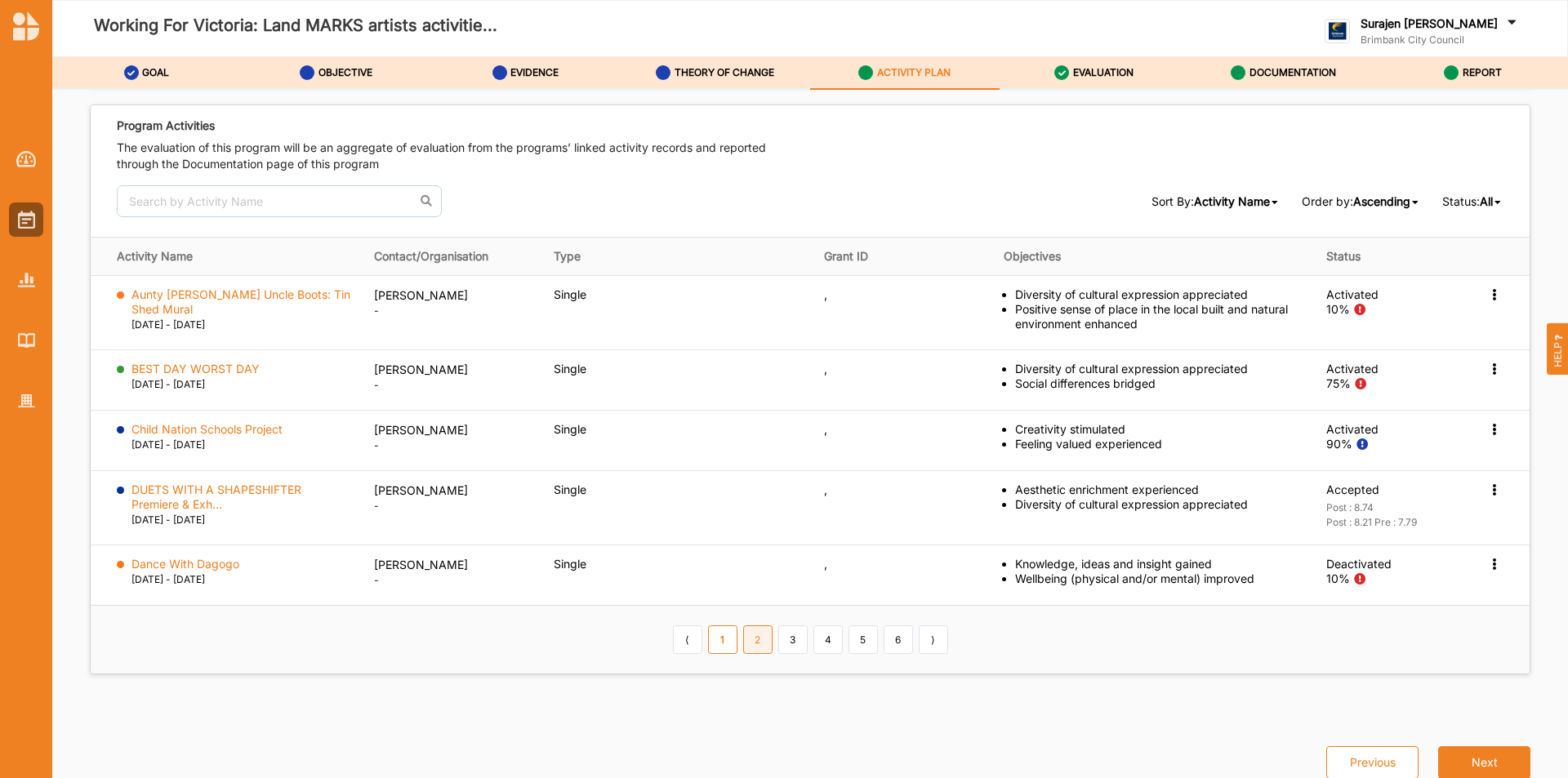
click at [753, 625] on link "2" at bounding box center [757, 639] width 29 height 27
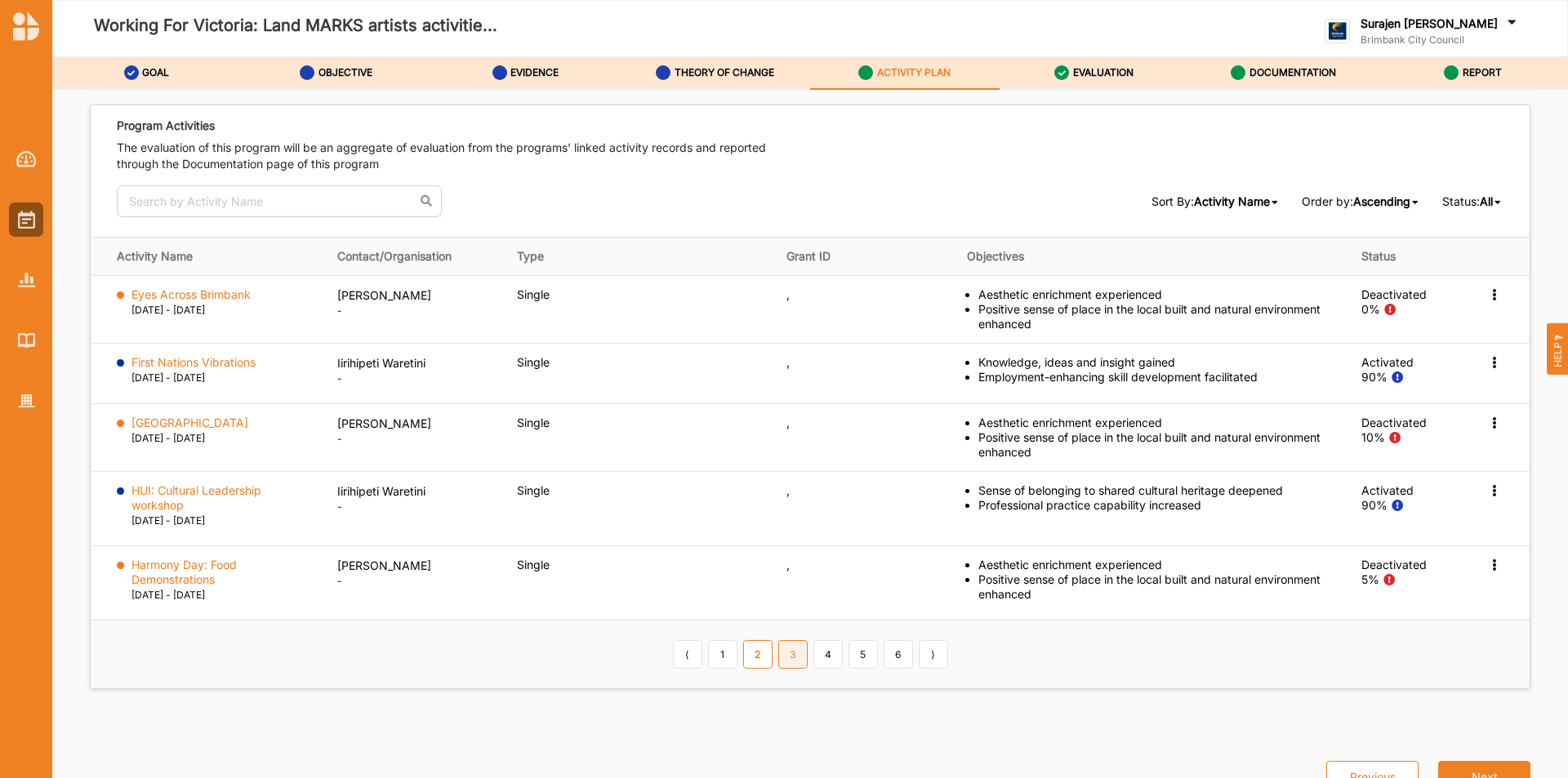
click at [788, 640] on link "3" at bounding box center [793, 653] width 29 height 27
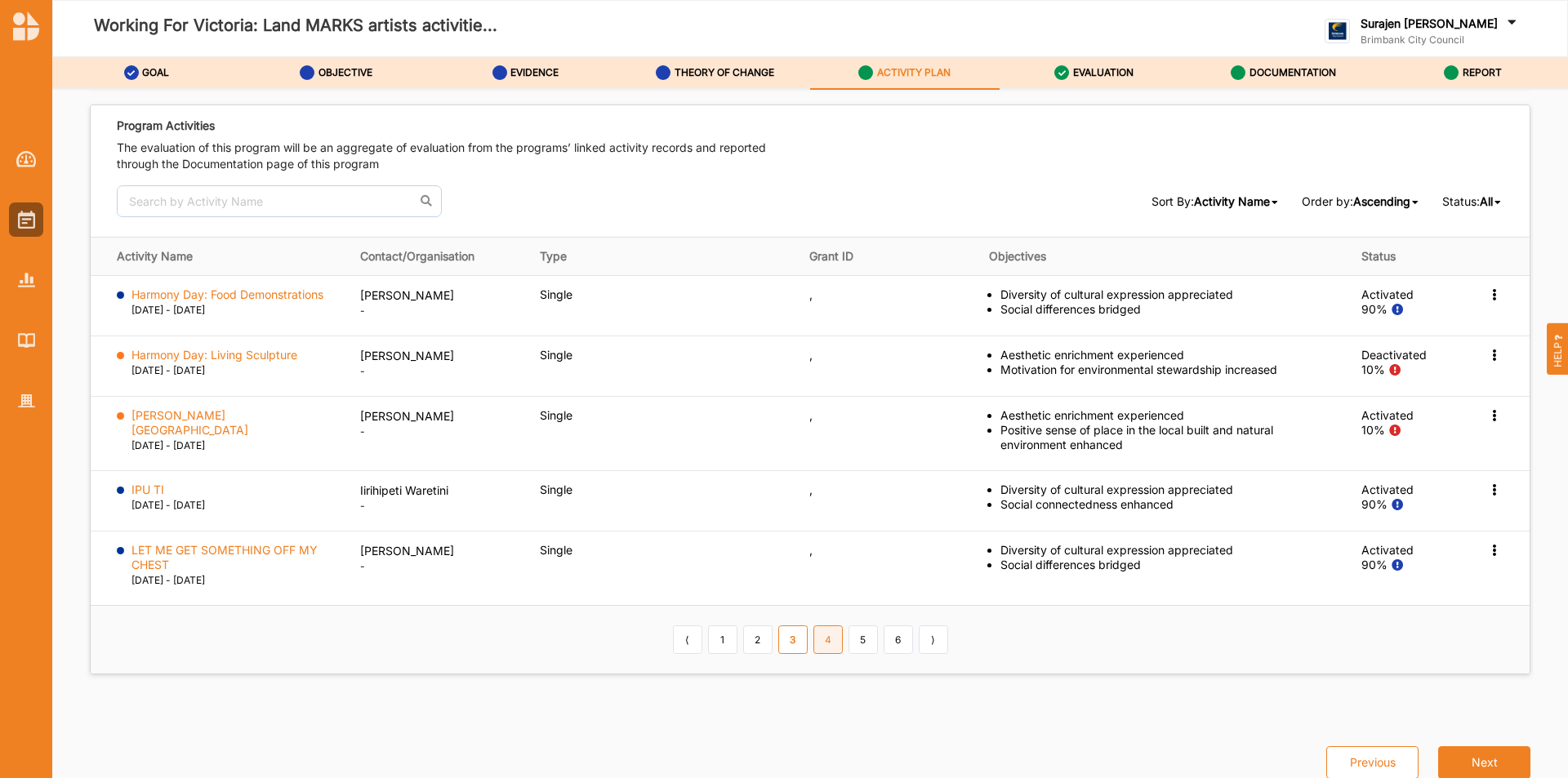
click at [823, 631] on link "4" at bounding box center [828, 639] width 29 height 27
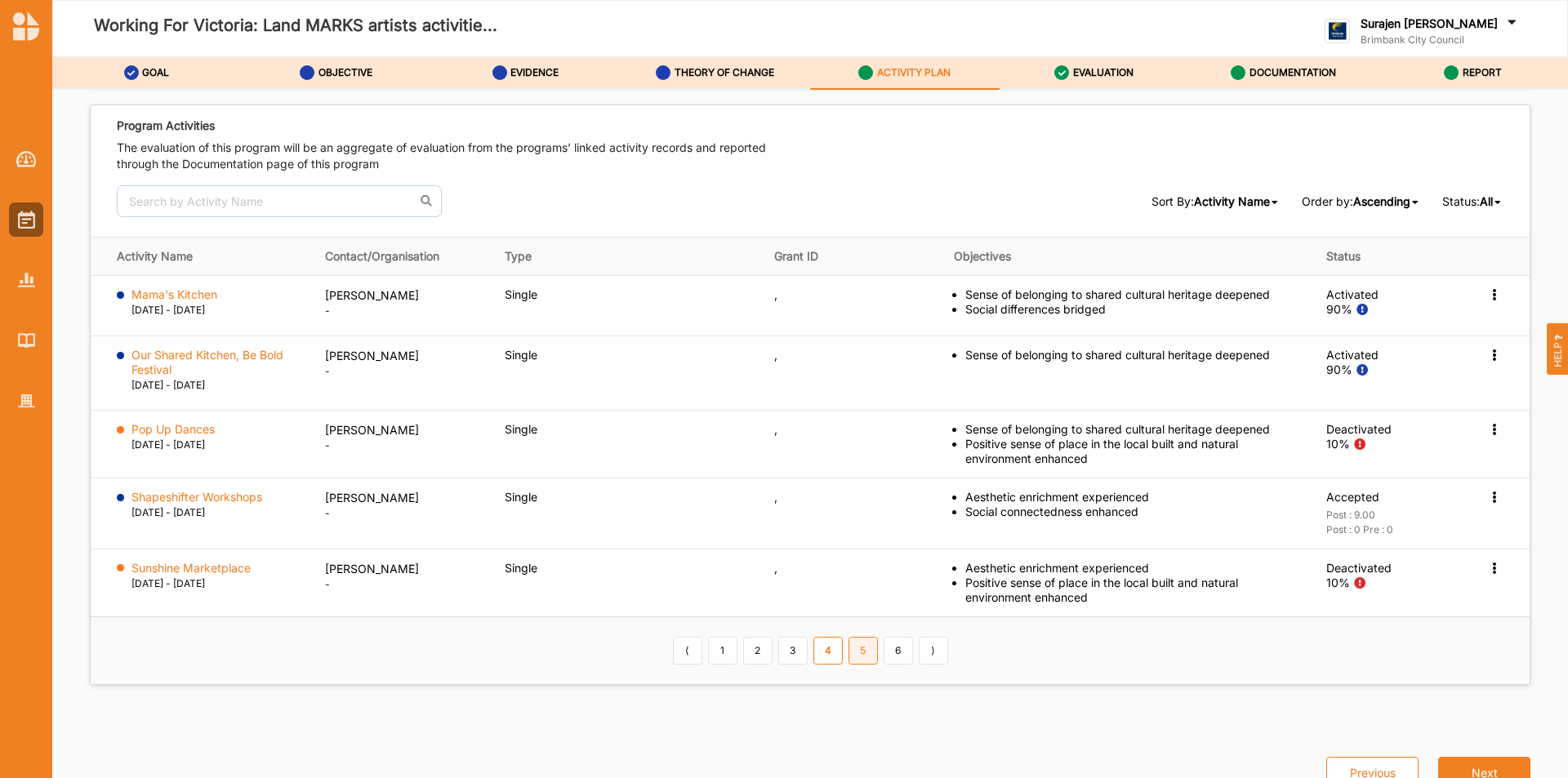
click at [856, 646] on link "5" at bounding box center [863, 650] width 29 height 27
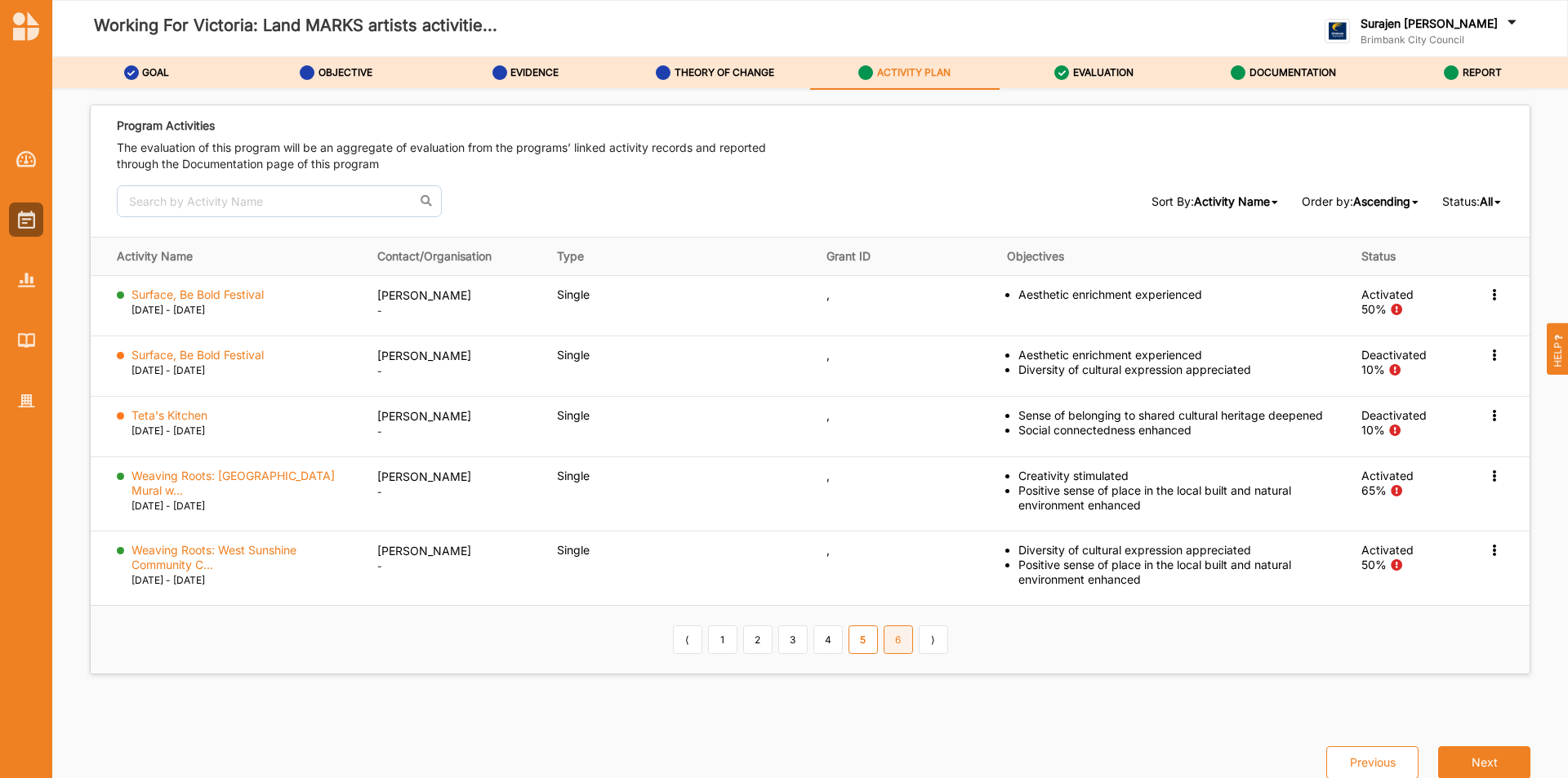
click at [904, 630] on link "6" at bounding box center [898, 639] width 29 height 27
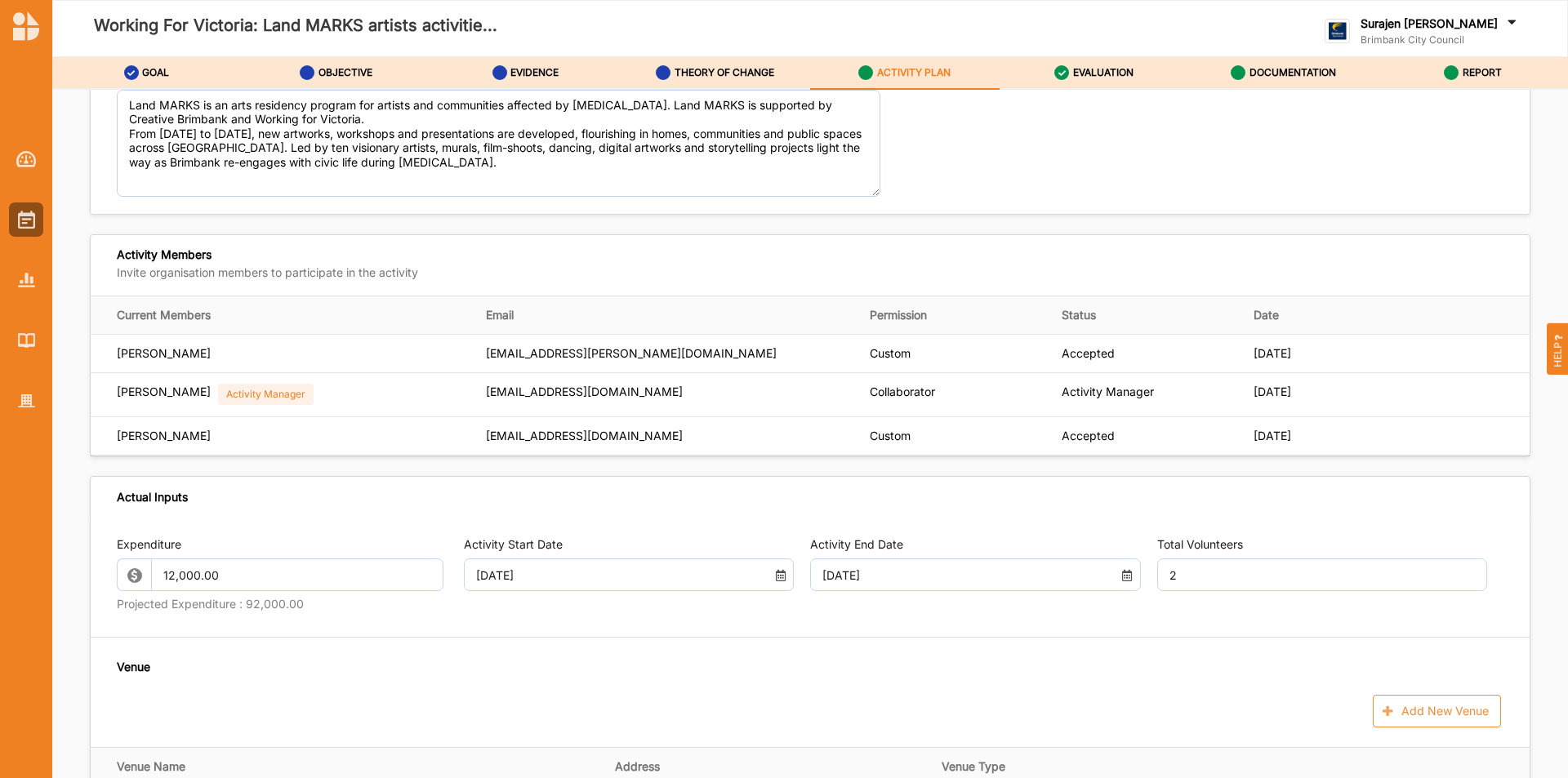
scroll to position [0, 0]
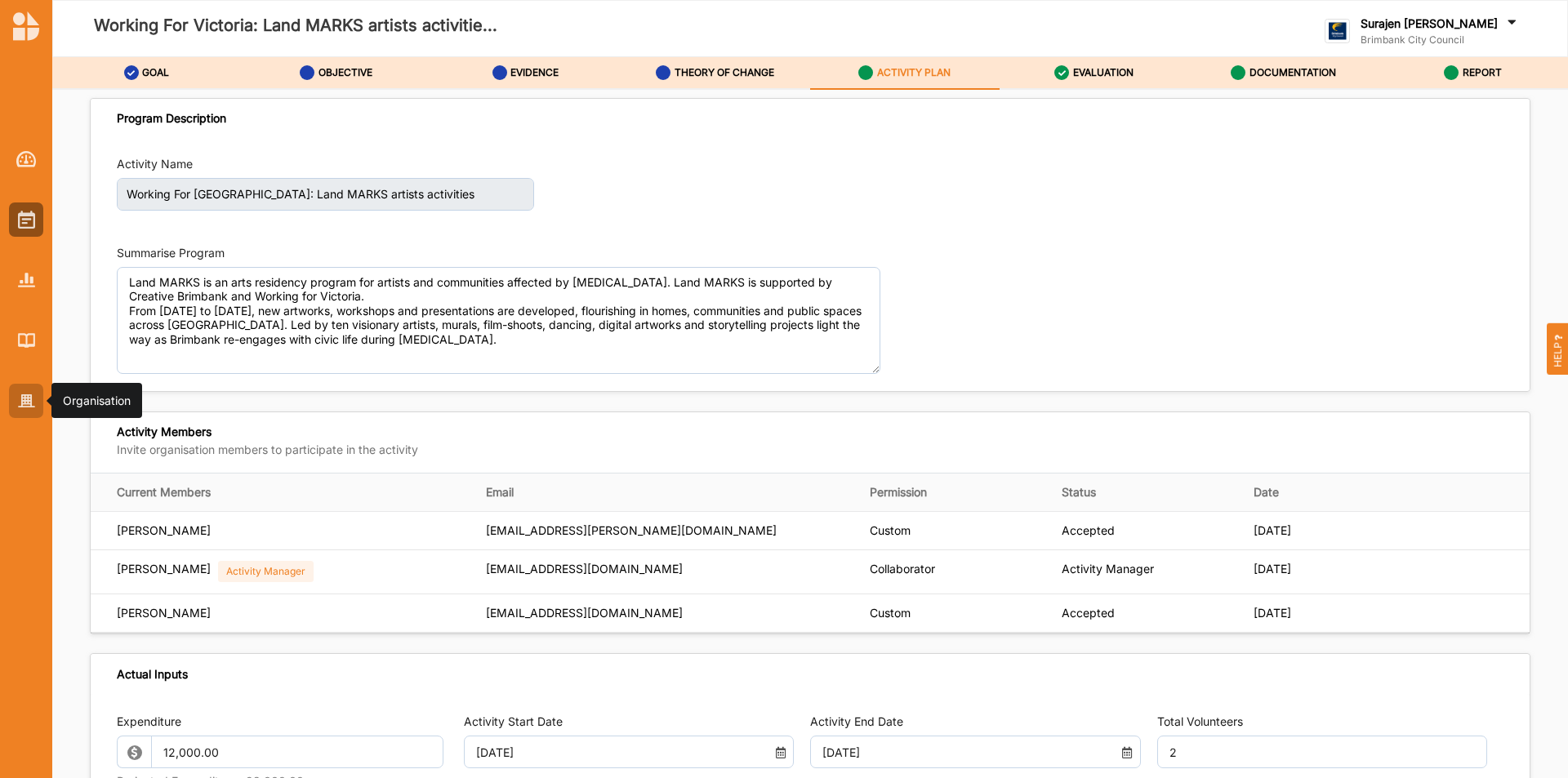
click at [25, 404] on img at bounding box center [27, 401] width 17 height 14
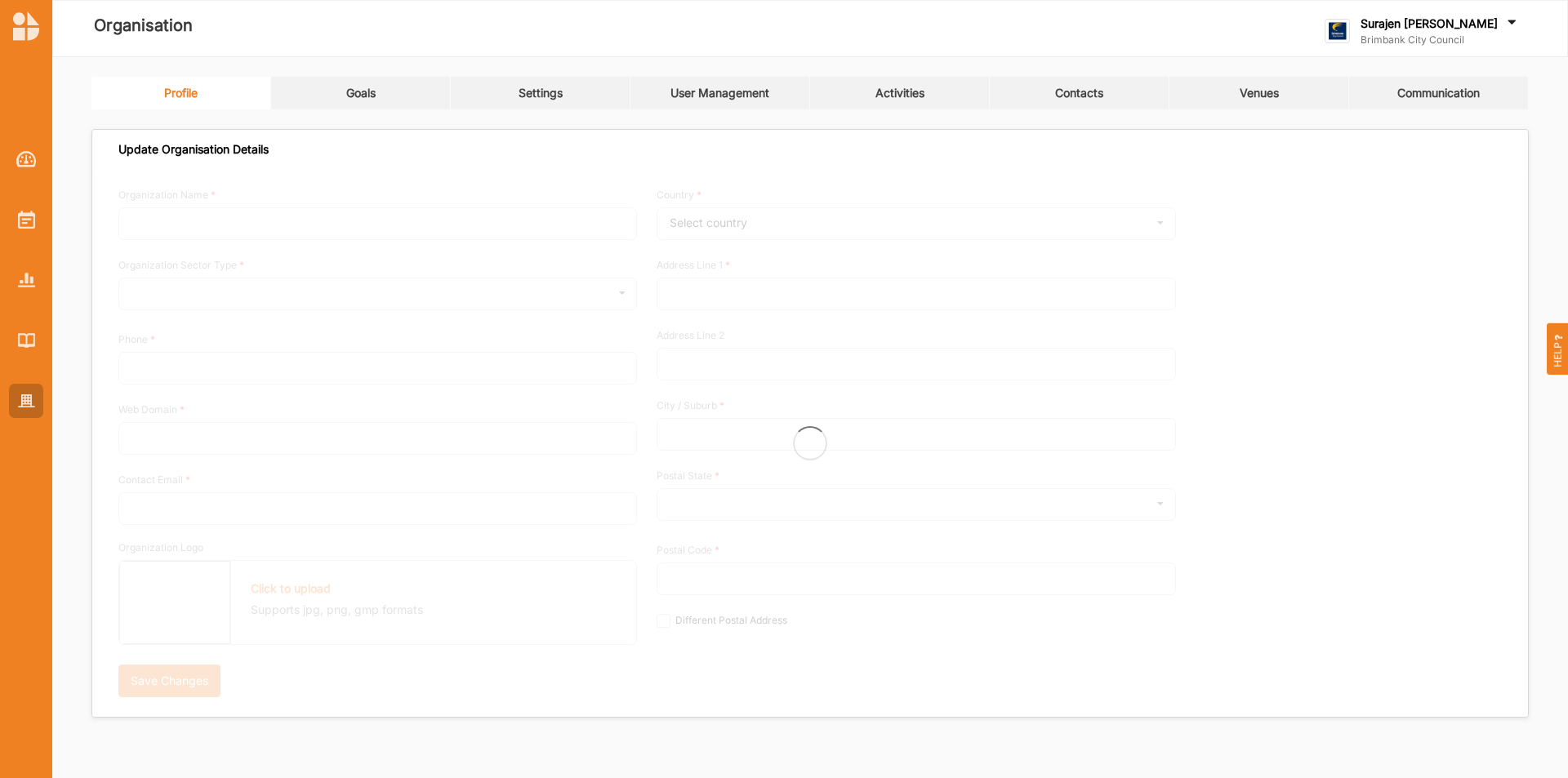
type input "Brimbank City Council"
type input "[PHONE_NUMBER]"
type input "[DOMAIN_NAME]"
type input "[EMAIL_ADDRESS][DOMAIN_NAME]"
type input "[STREET_ADDRESS]"
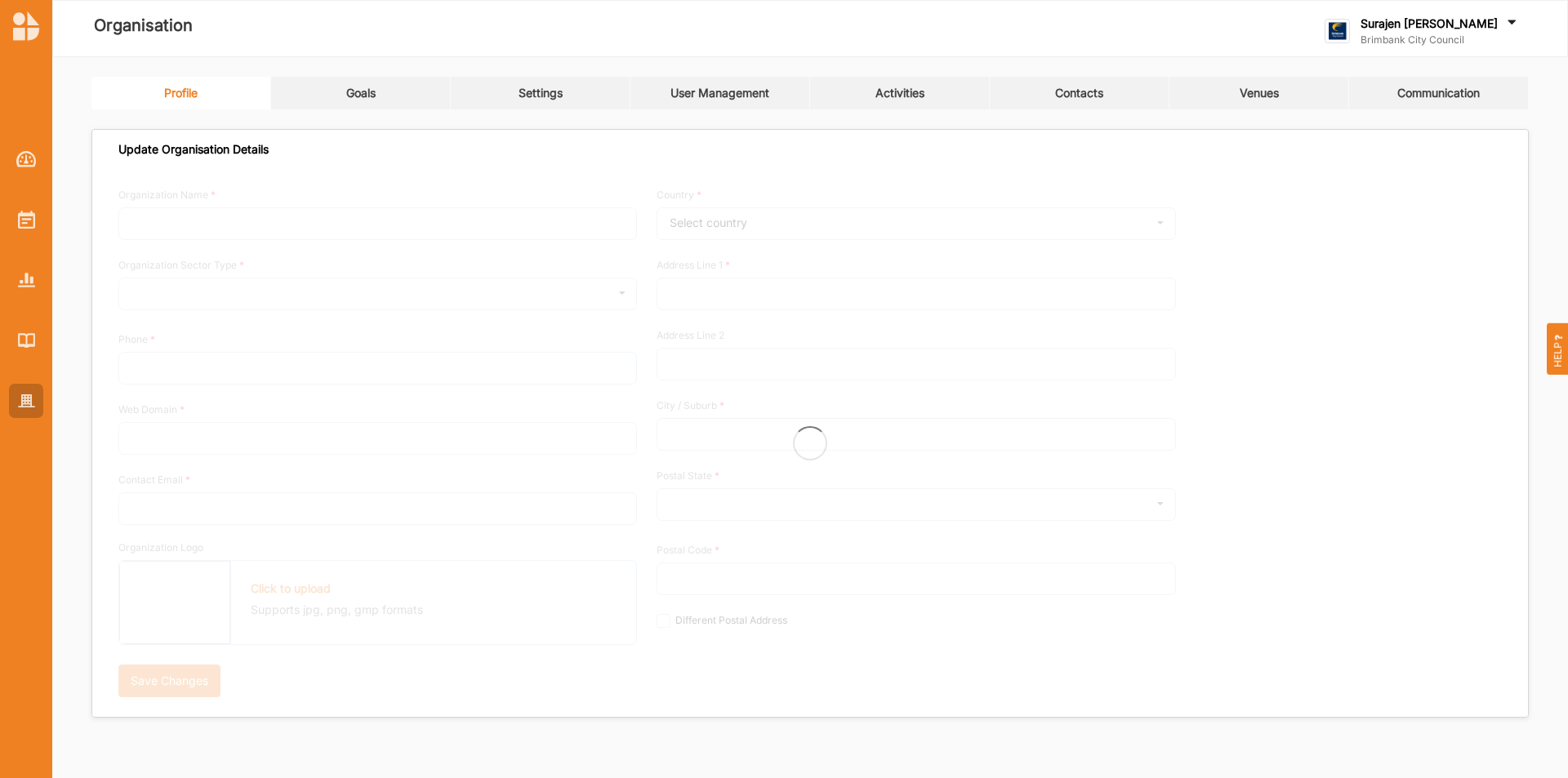
type input "Sunshine"
type input "3020"
